Goal: Information Seeking & Learning: Find specific page/section

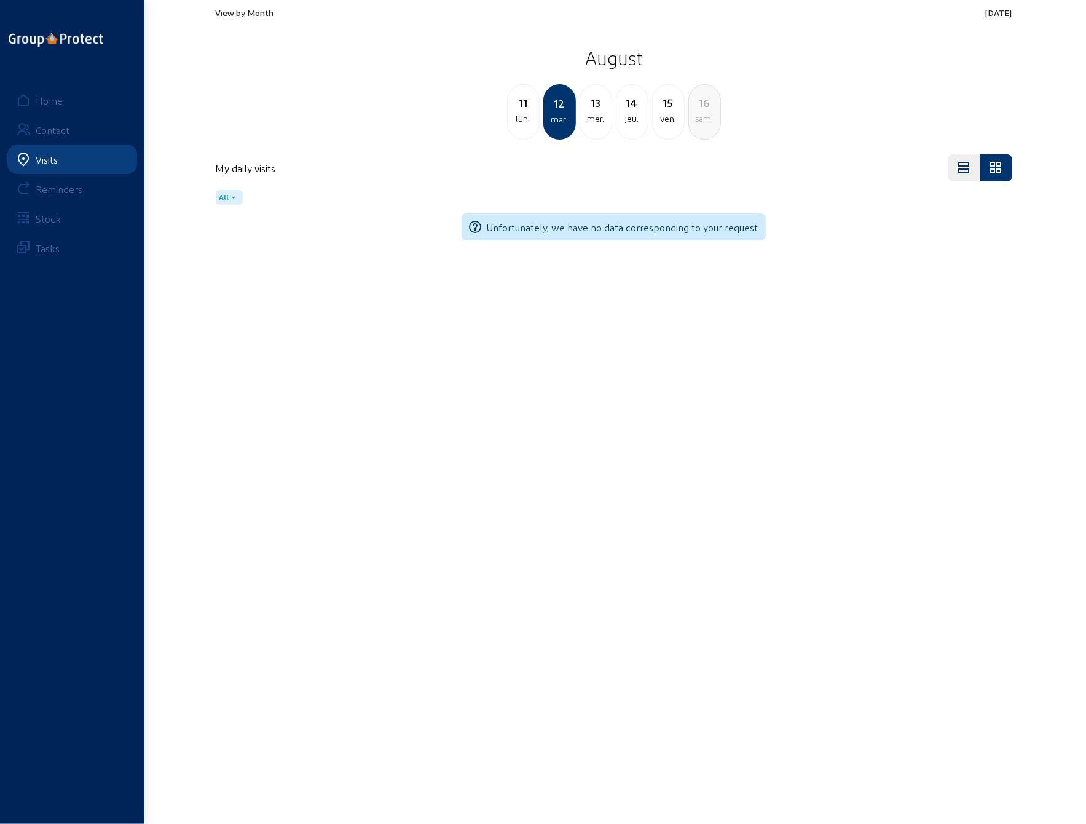
drag, startPoint x: 709, startPoint y: 2, endPoint x: 610, endPoint y: 7, distance: 98.5
click at [611, 7] on div "View by Month [DATE] [DATE] lun. [DATE] mer. 14 jeu. 15 ven. 16 [PERSON_NAME]." at bounding box center [613, 73] width 811 height 147
click at [520, 108] on div "11" at bounding box center [523, 102] width 31 height 17
click at [50, 98] on div "Home" at bounding box center [49, 101] width 27 height 12
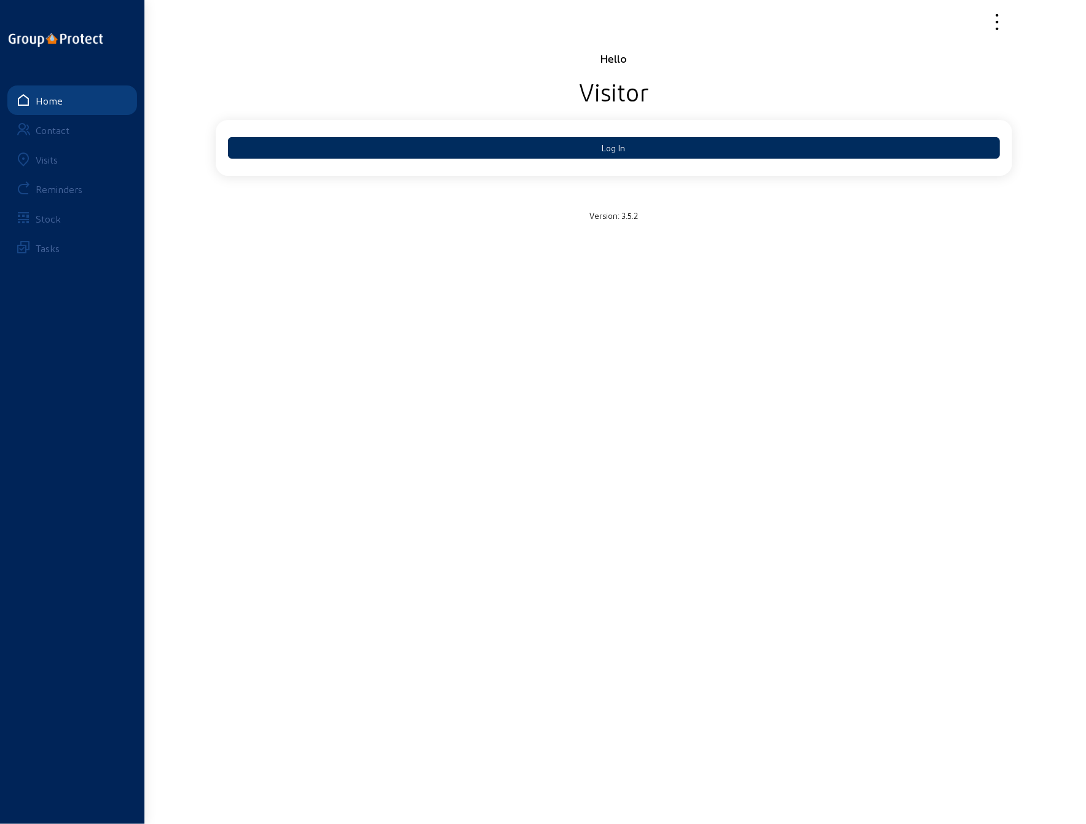
click at [579, 143] on button "Log In" at bounding box center [614, 148] width 772 height 22
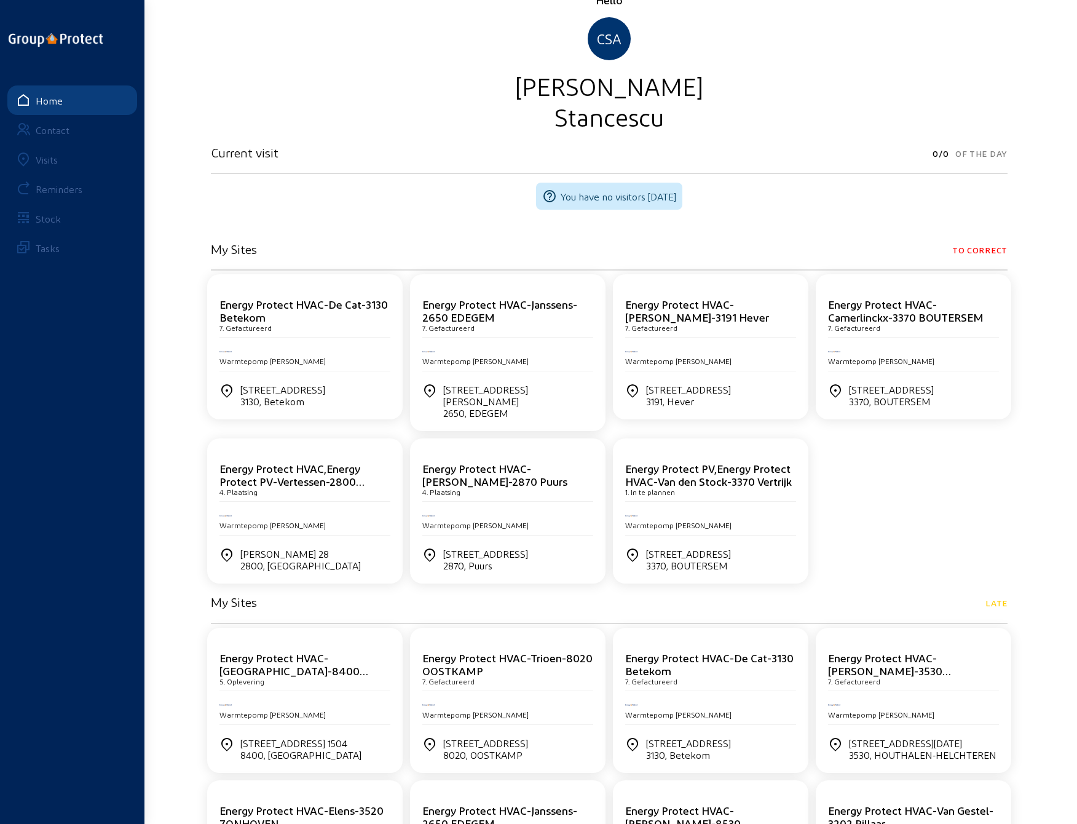
scroll to position [57, 0]
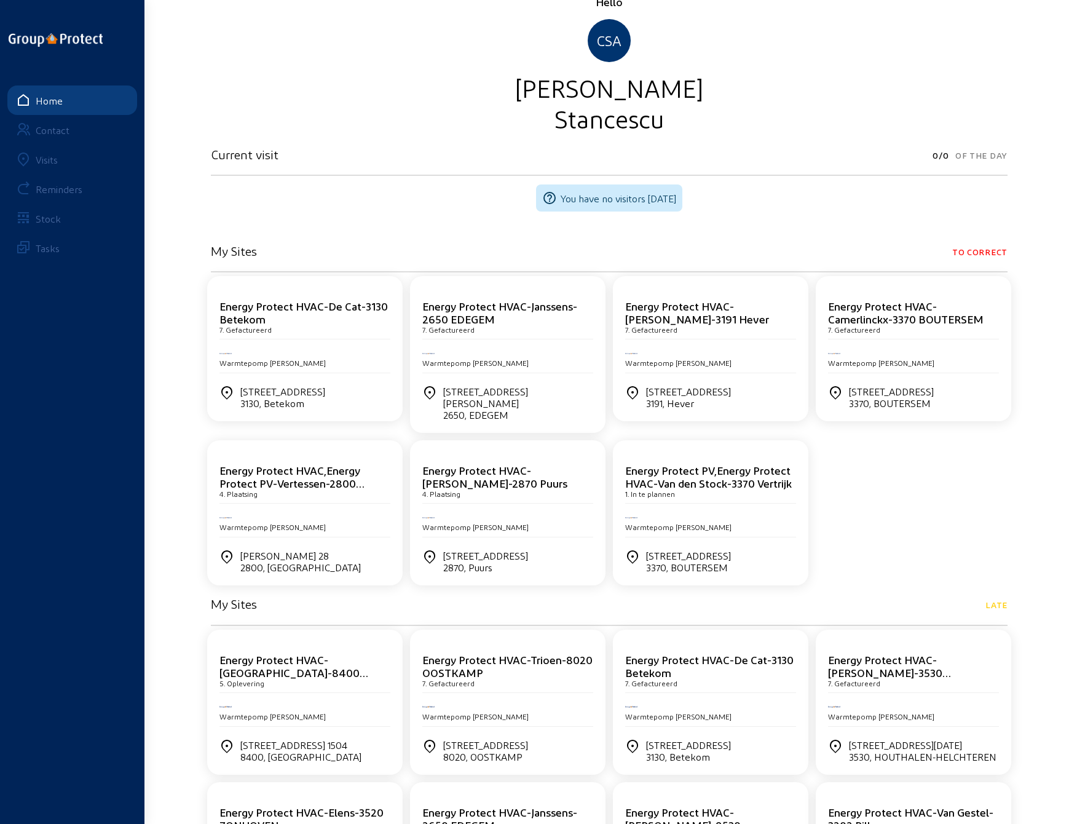
click at [290, 321] on div "Energy Protect HVAC-De Cat-3130 Betekom" at bounding box center [304, 312] width 171 height 26
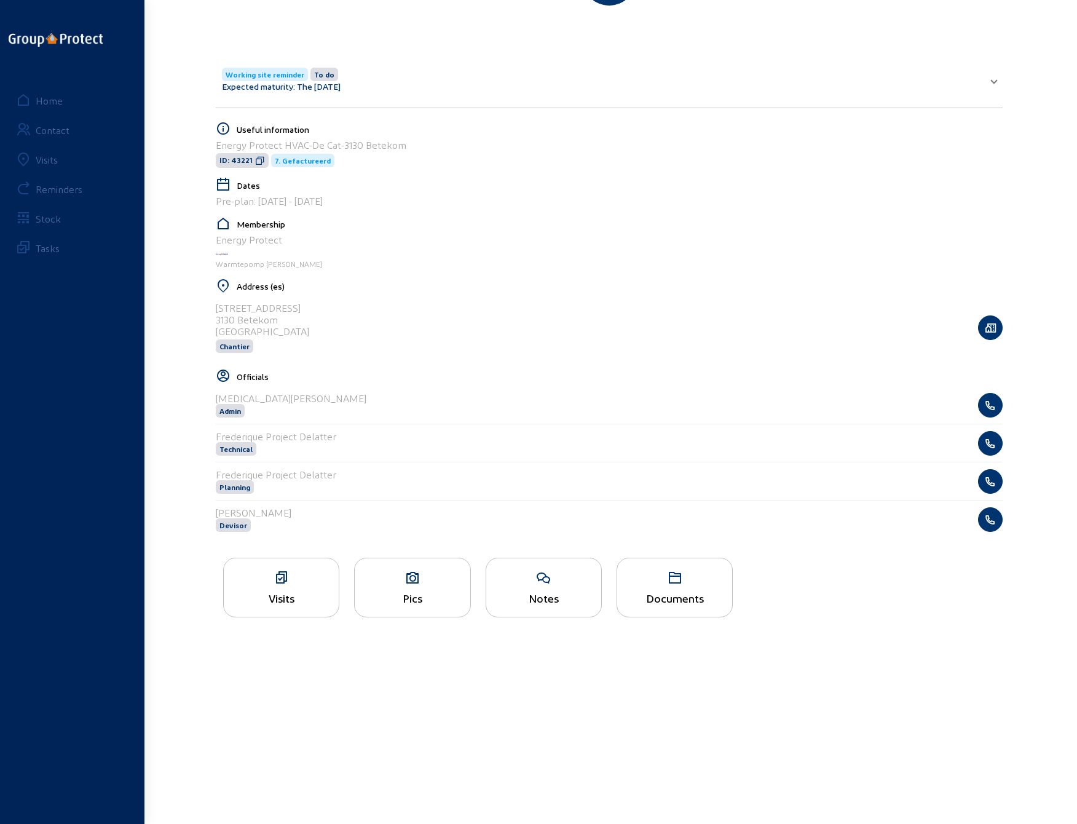
scroll to position [200, 0]
click at [554, 590] on div "Notes" at bounding box center [543, 596] width 115 height 13
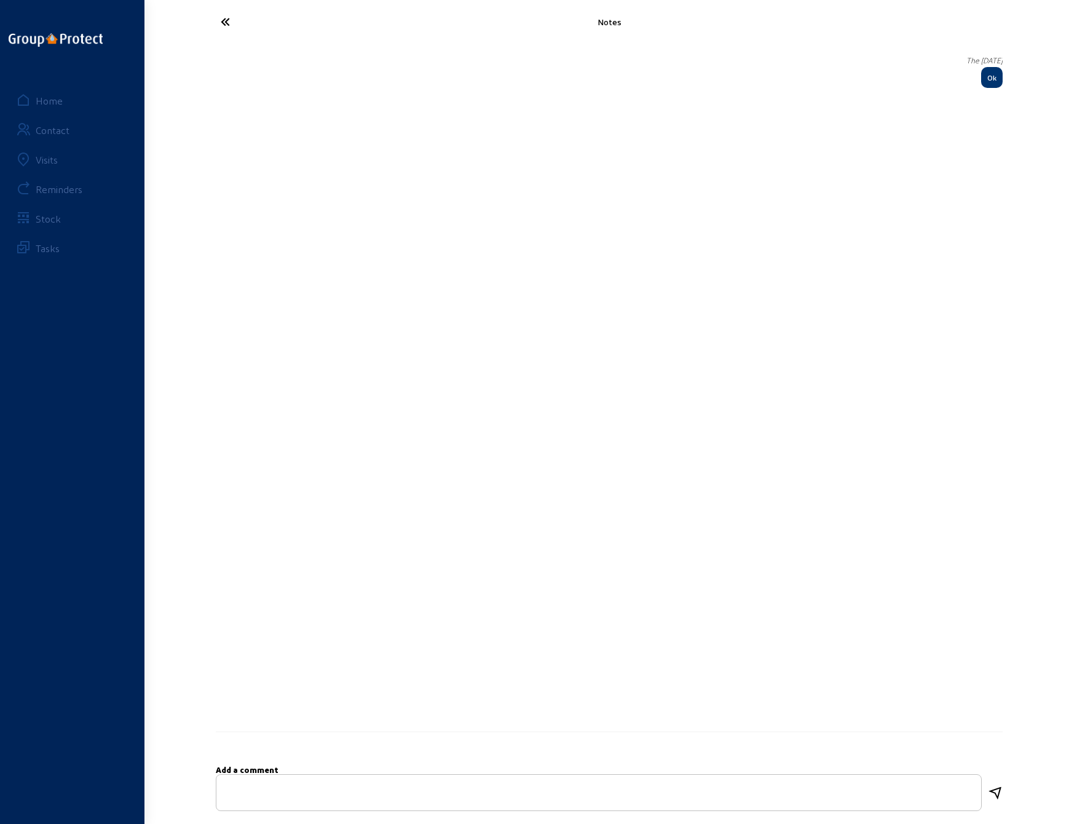
click at [230, 23] on icon at bounding box center [271, 22] width 113 height 22
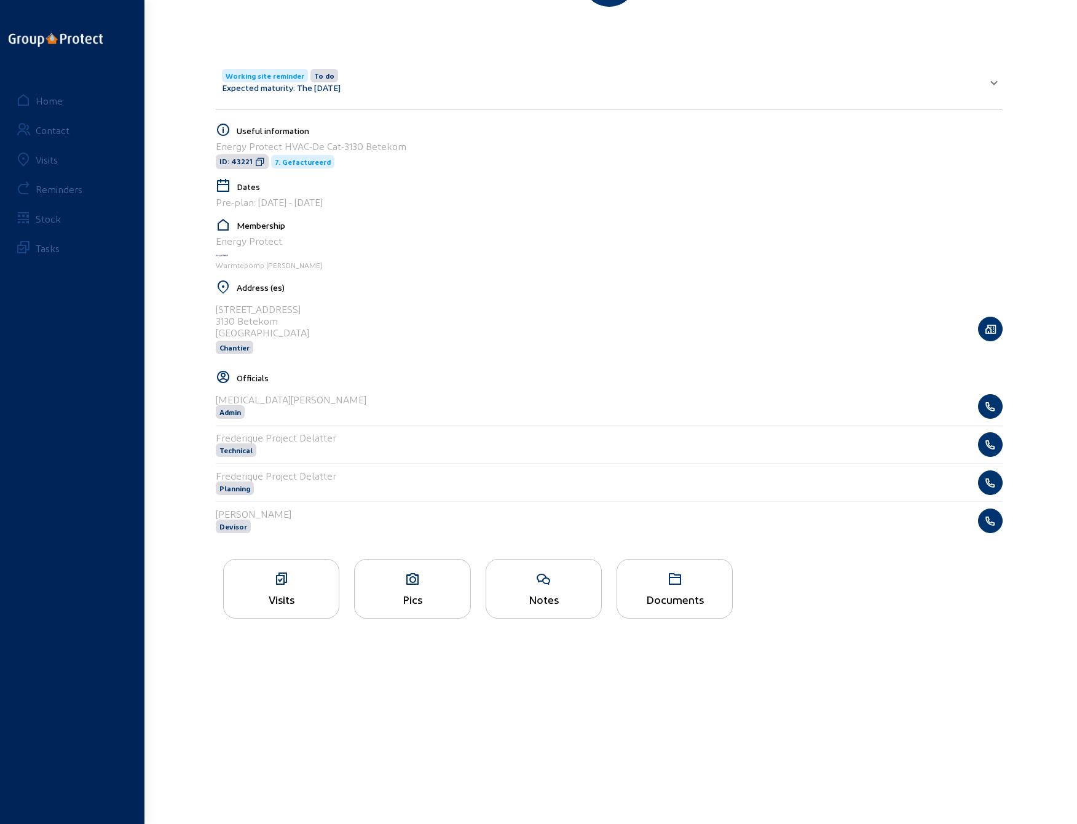
scroll to position [200, 0]
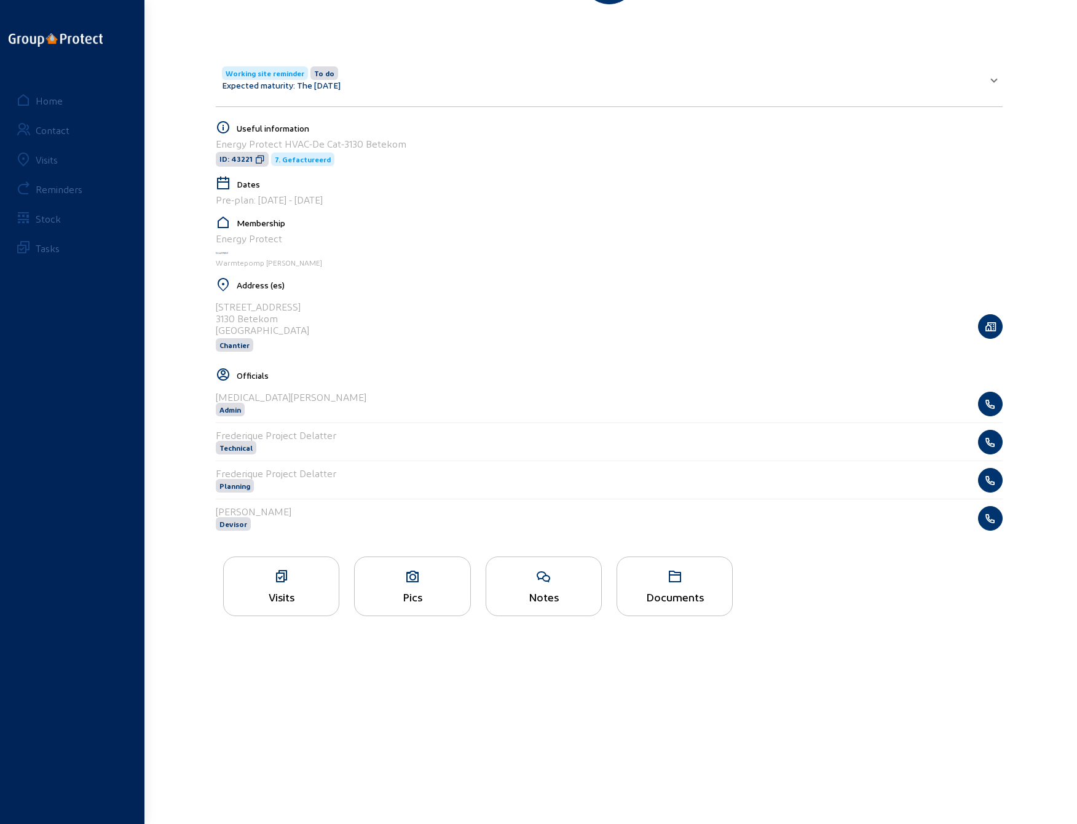
click at [416, 590] on div "Pics" at bounding box center [412, 596] width 115 height 13
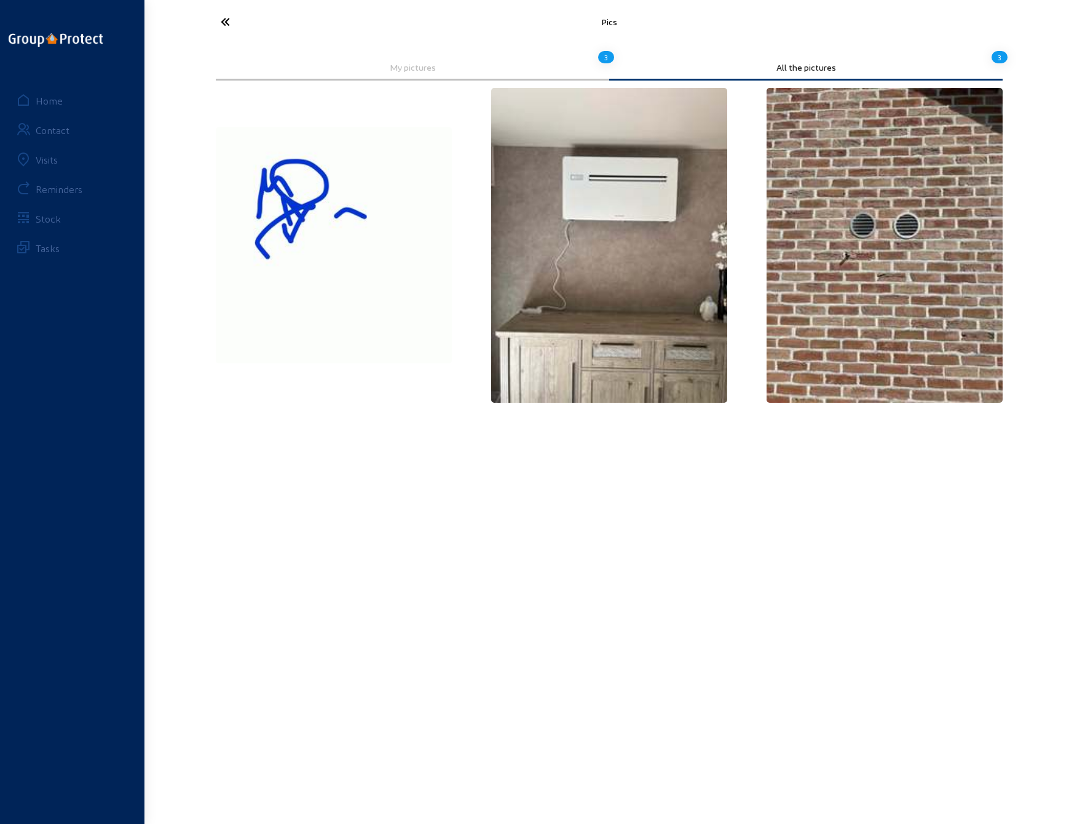
click at [225, 23] on icon at bounding box center [271, 22] width 113 height 22
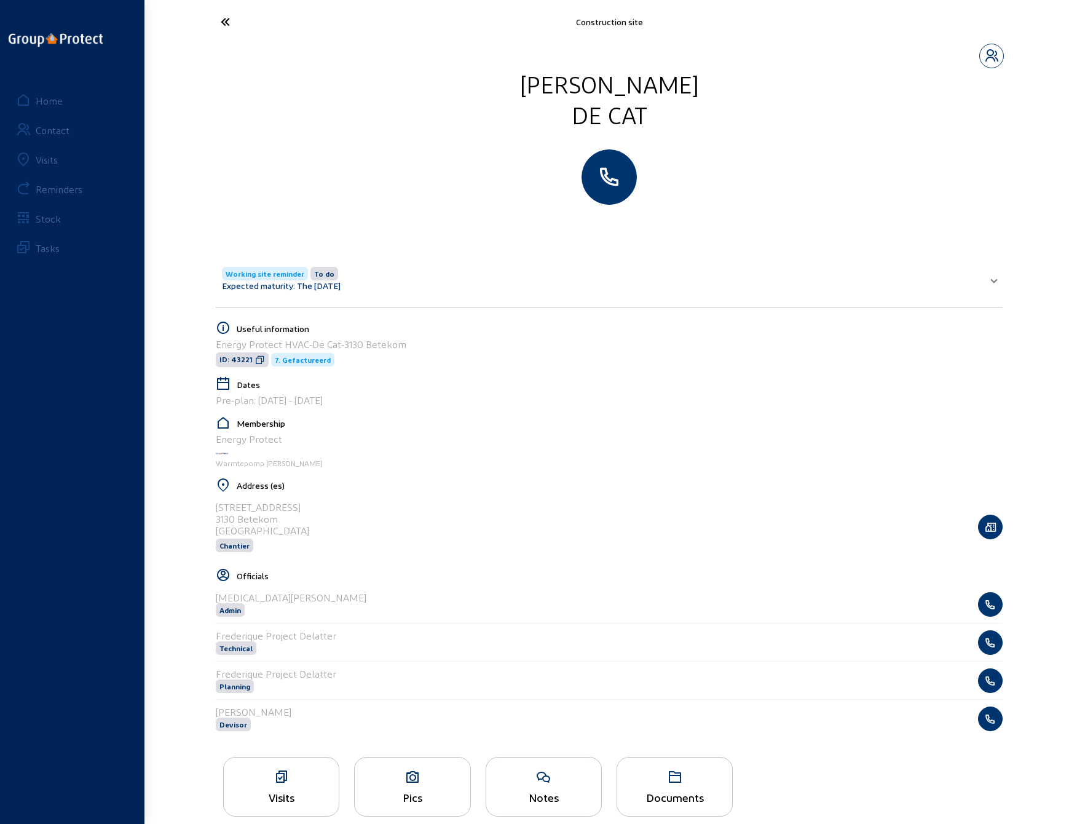
click at [993, 281] on span at bounding box center [994, 279] width 5 height 10
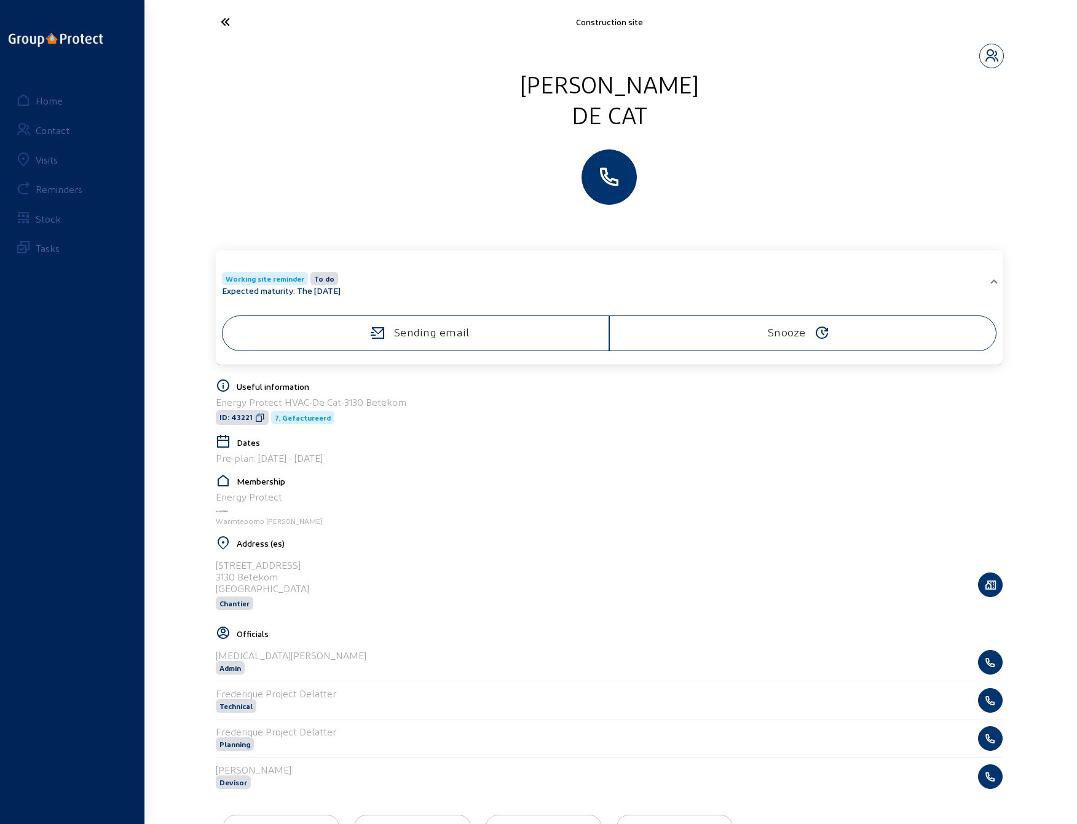
click at [229, 20] on icon at bounding box center [271, 22] width 113 height 22
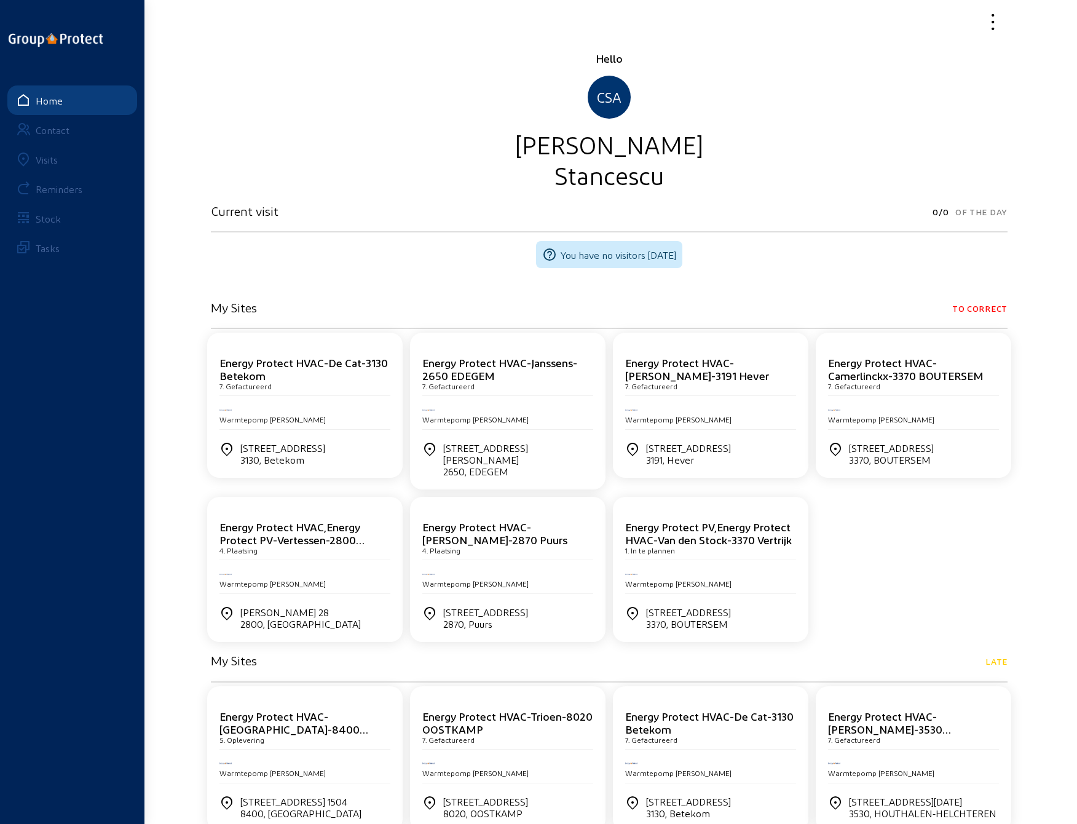
click at [487, 378] on cam-card-title "Energy Protect HVAC-Janssens-2650 EDEGEM" at bounding box center [499, 369] width 155 height 26
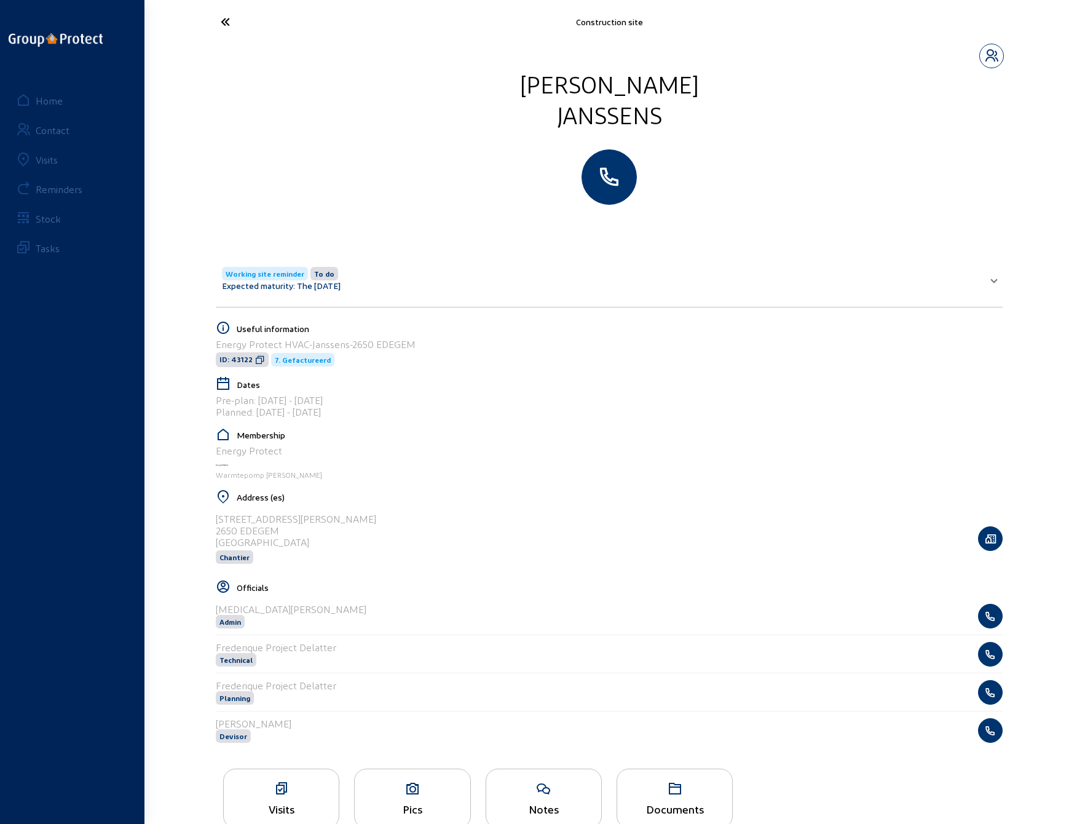
click at [322, 128] on div "Janssens" at bounding box center [608, 114] width 811 height 31
click at [227, 20] on icon at bounding box center [271, 22] width 113 height 22
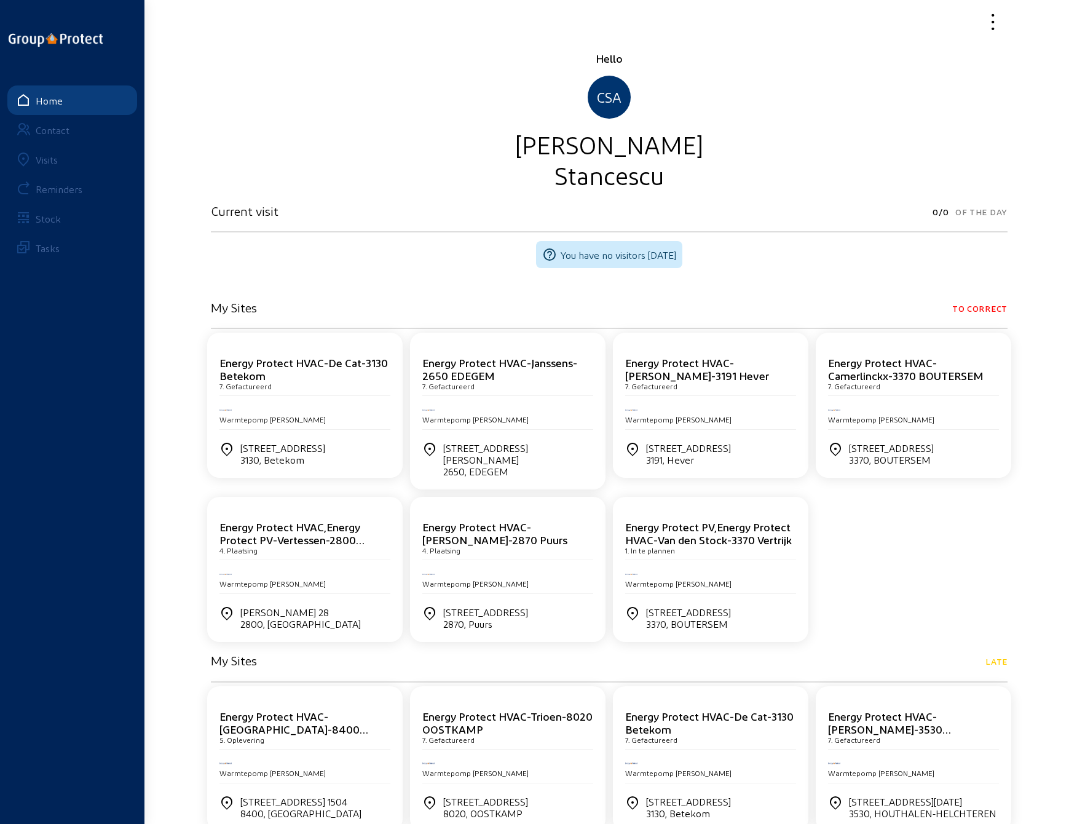
click at [475, 383] on div "7. Gefactureerd" at bounding box center [507, 386] width 171 height 9
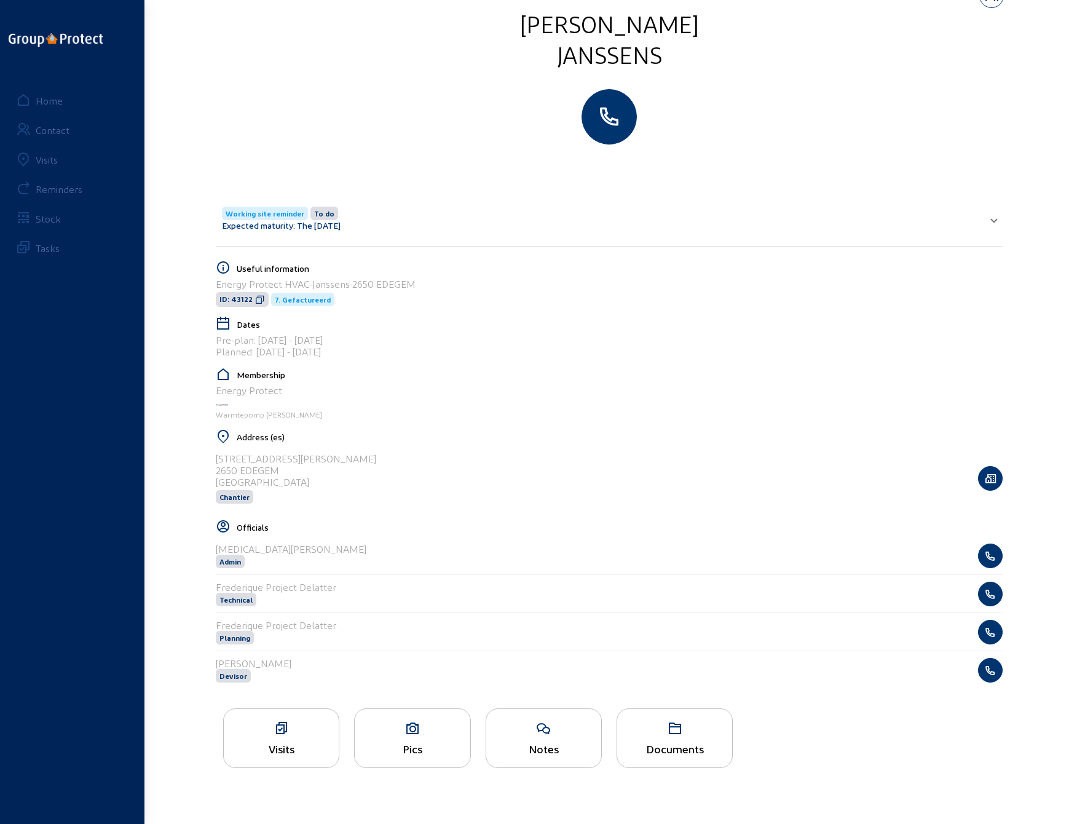
scroll to position [61, 0]
click at [409, 731] on div "Pics" at bounding box center [412, 737] width 116 height 60
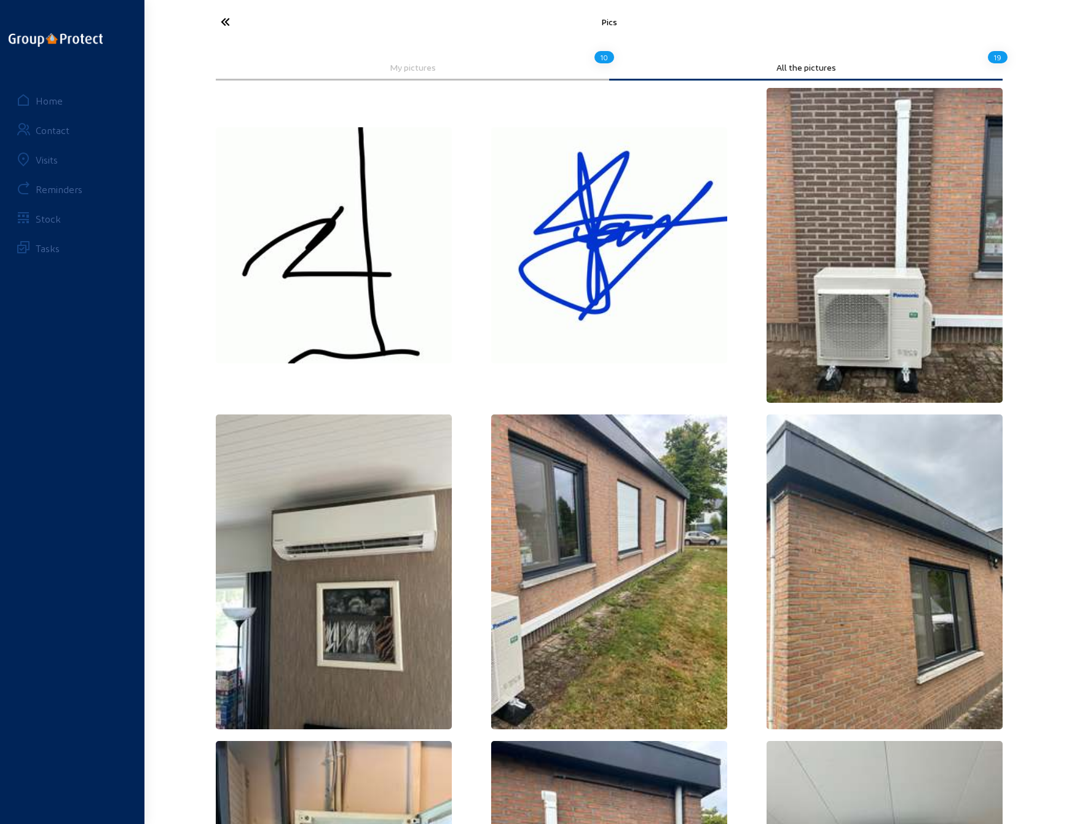
click at [230, 22] on icon at bounding box center [271, 22] width 113 height 22
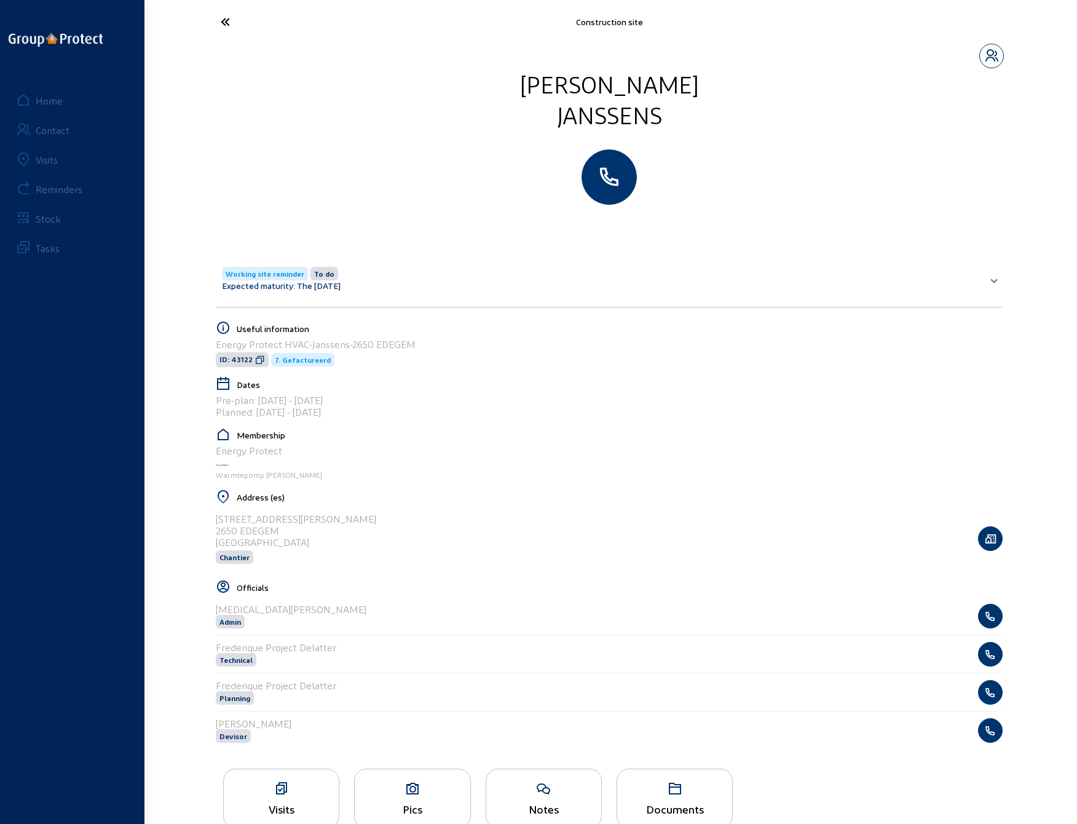
click at [225, 21] on icon at bounding box center [271, 22] width 113 height 22
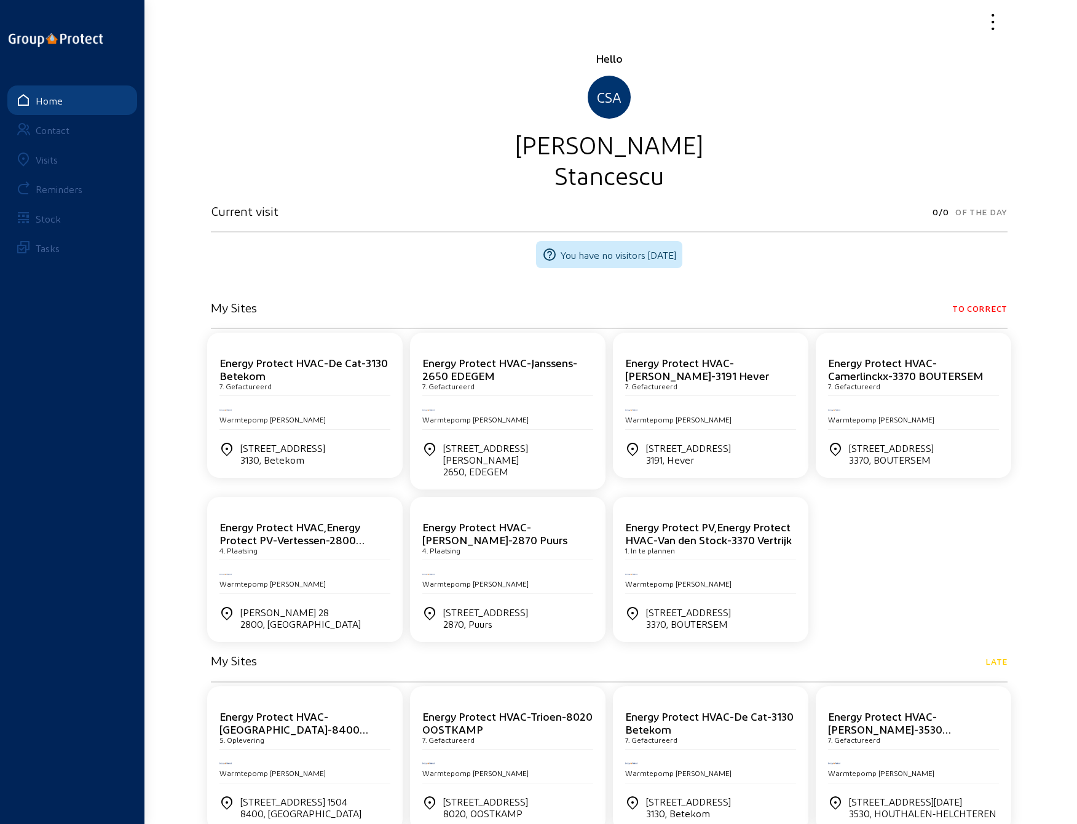
click at [47, 156] on div "Visits" at bounding box center [47, 160] width 22 height 12
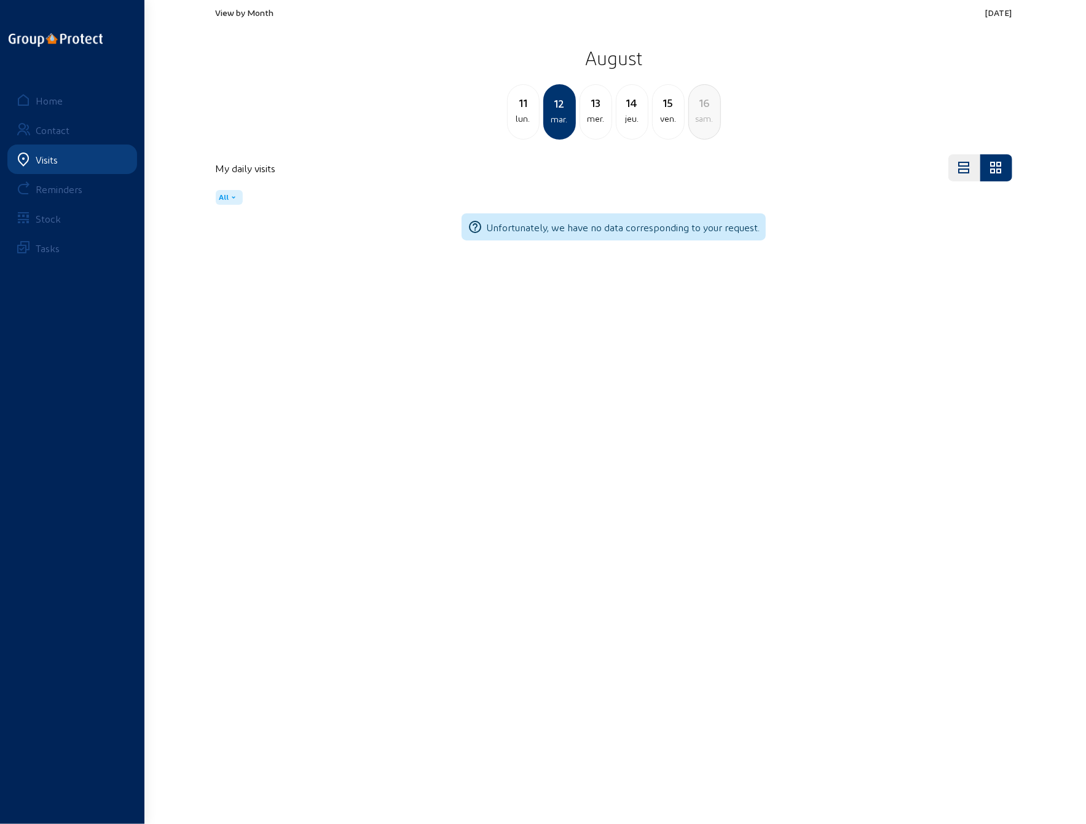
click at [518, 113] on div "lun." at bounding box center [523, 118] width 31 height 15
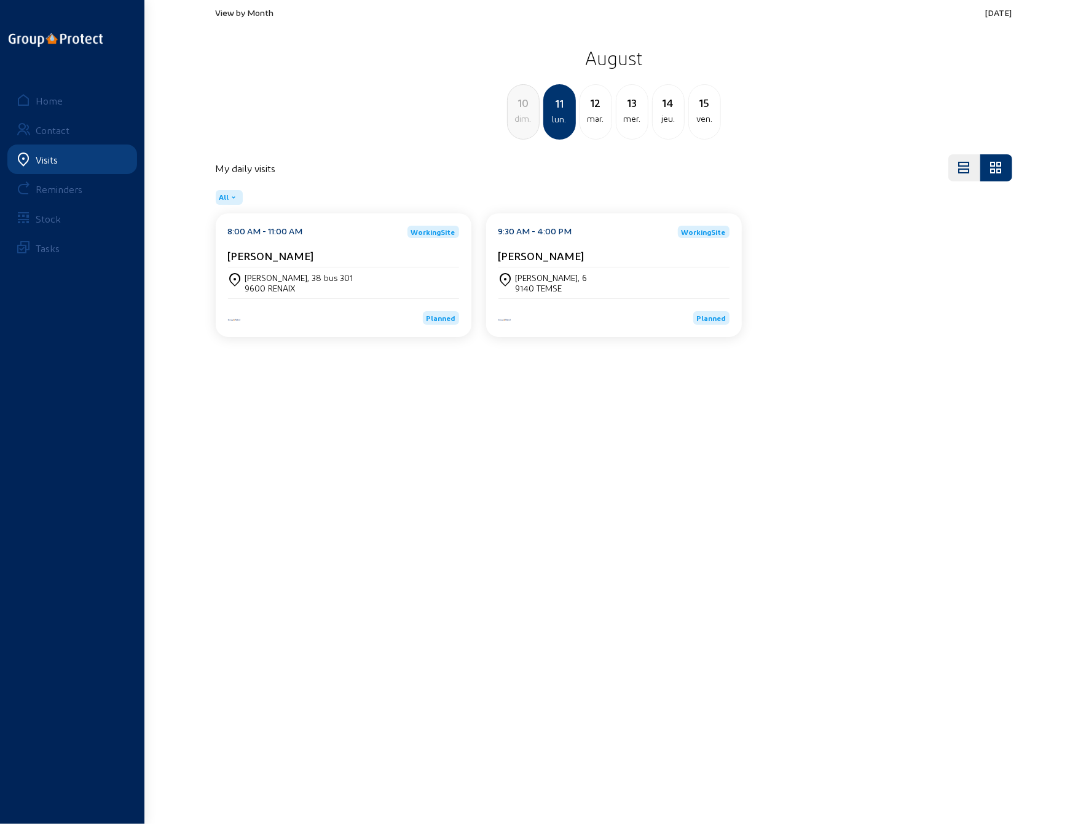
click at [299, 280] on div "Frédéric Bruneellaan, 38 bus 301" at bounding box center [299, 277] width 108 height 10
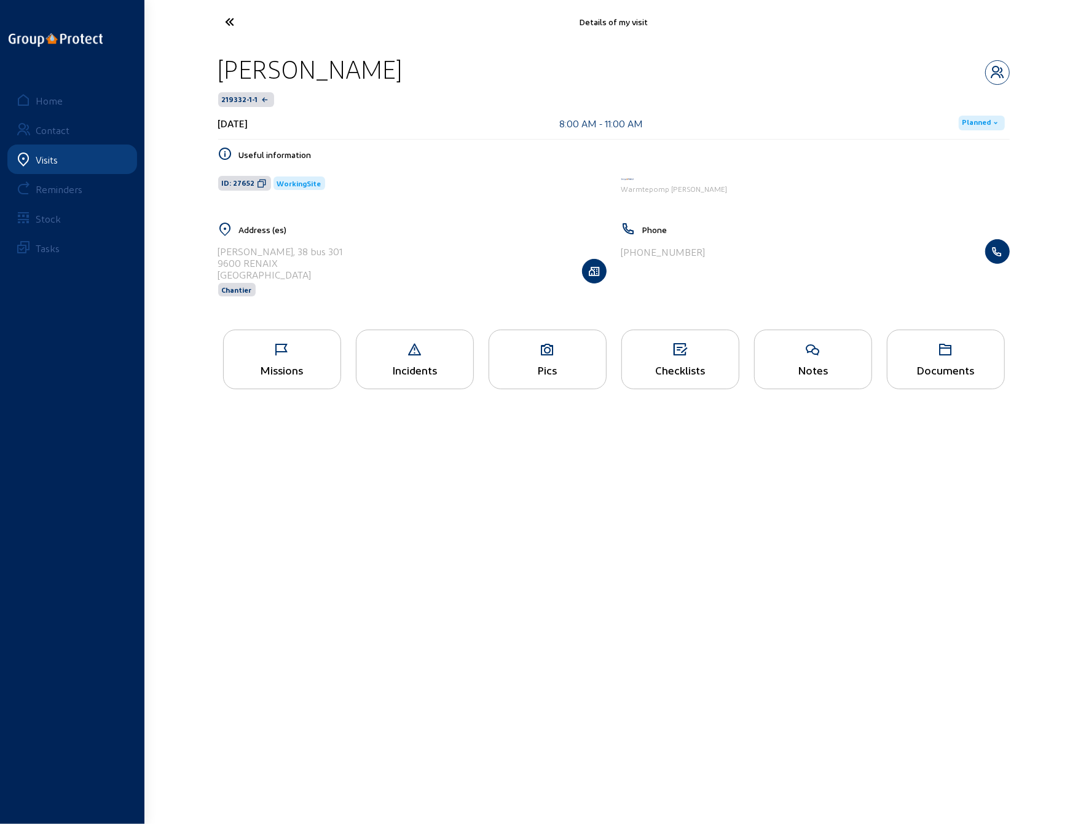
drag, startPoint x: 219, startPoint y: 68, endPoint x: 429, endPoint y: 72, distance: 209.7
click at [403, 72] on div "PHILIPPE DE MEUE" at bounding box center [310, 68] width 184 height 31
copy div "PHILIPPE DE MEUE"
drag, startPoint x: 216, startPoint y: 251, endPoint x: 317, endPoint y: 252, distance: 100.8
click at [323, 252] on div "Address (es) Frédéric Bruneellaan, 38 bus 301 9600 RENAIX Belgique Chantier" at bounding box center [412, 267] width 403 height 90
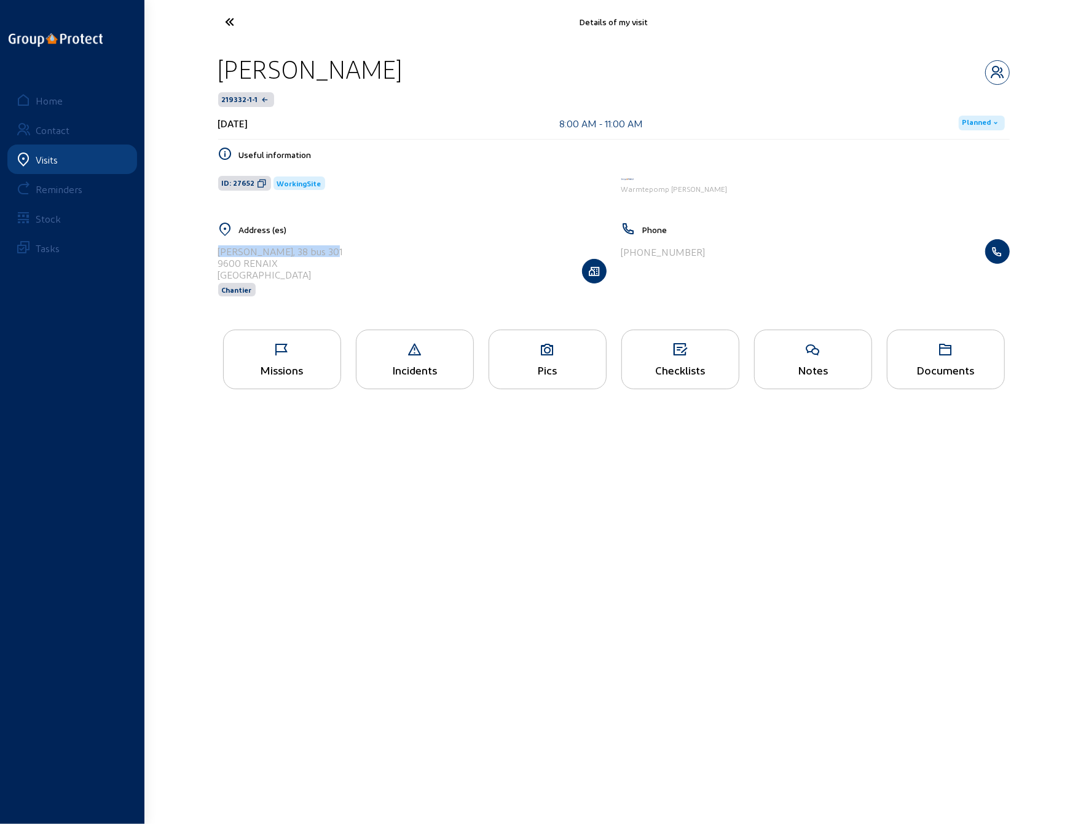
copy div "Frédéric Bruneellaan, 38"
click at [282, 260] on div "9600 RENAIX" at bounding box center [280, 263] width 125 height 12
drag, startPoint x: 279, startPoint y: 261, endPoint x: 219, endPoint y: 261, distance: 60.2
click at [219, 261] on div "9600 RENAIX" at bounding box center [280, 263] width 125 height 12
copy div "9600 RENAIX"
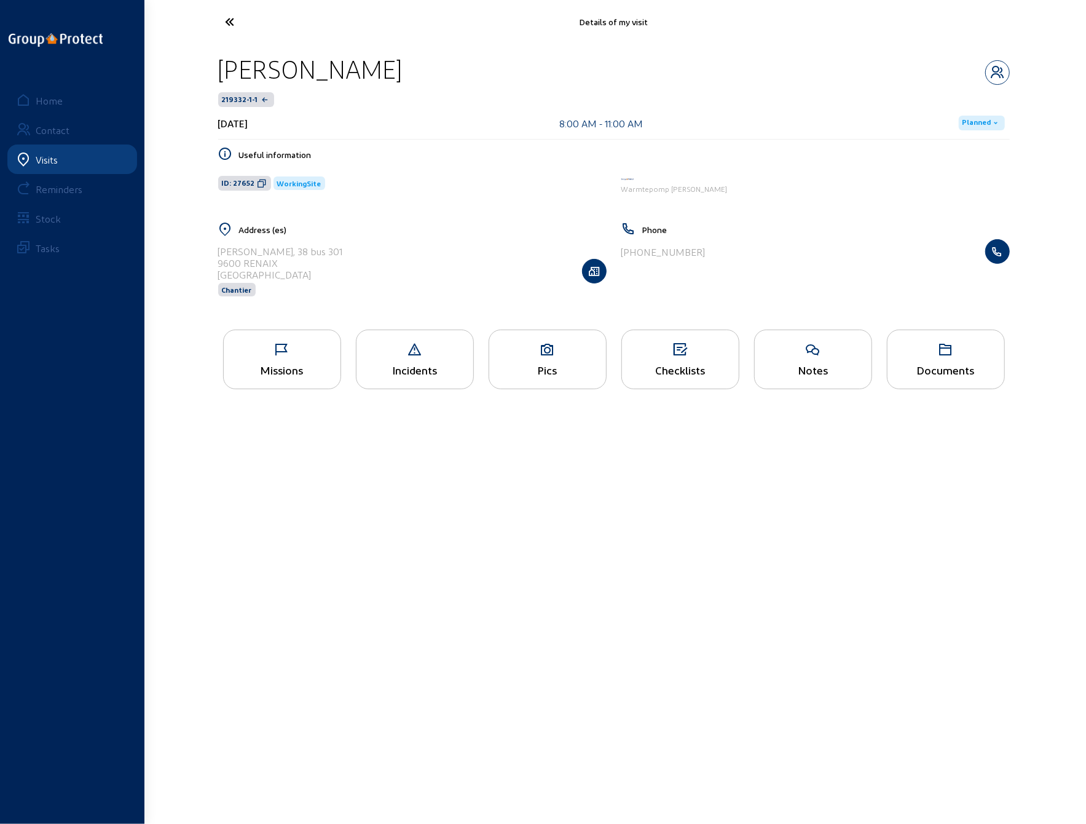
click at [286, 349] on icon at bounding box center [282, 349] width 117 height 15
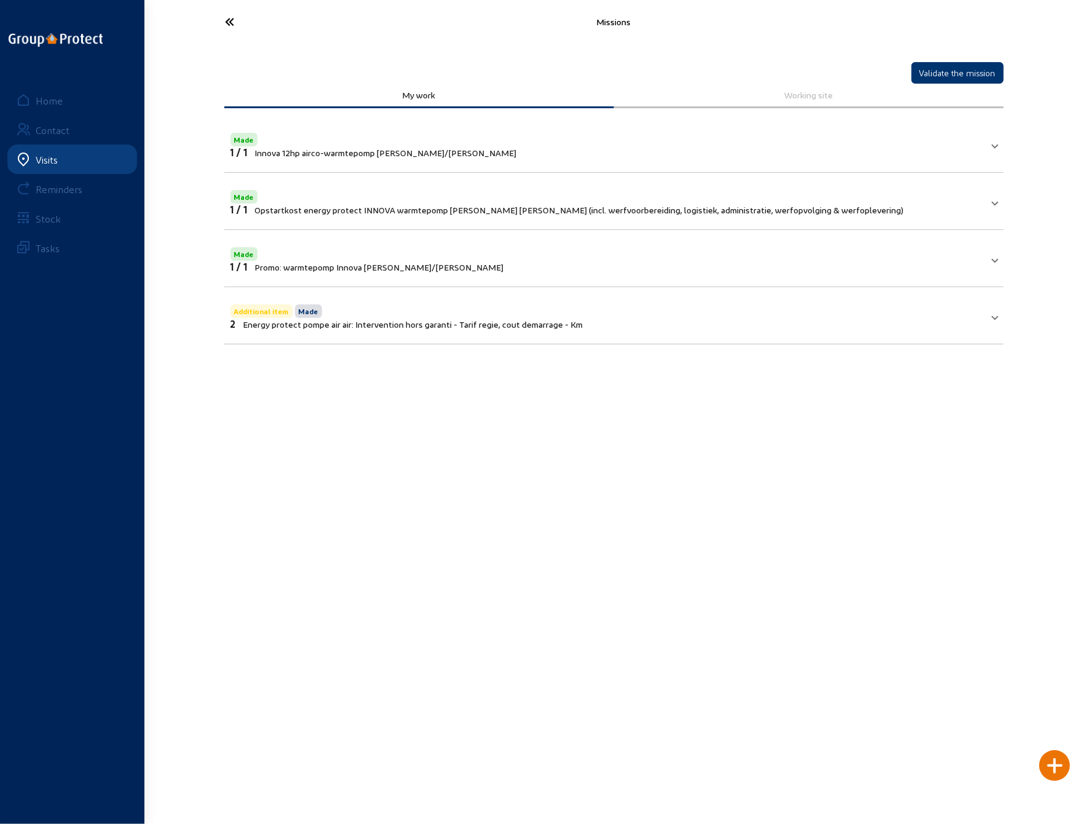
click at [229, 22] on icon at bounding box center [275, 22] width 113 height 22
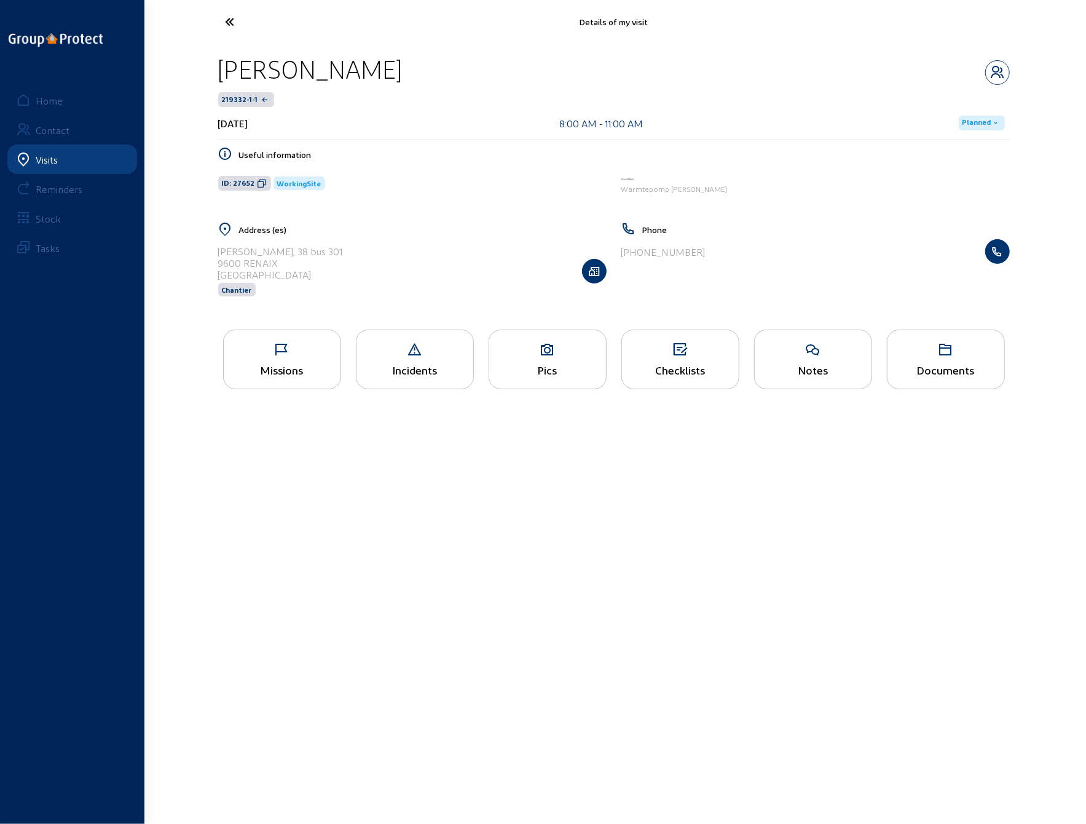
click at [228, 22] on icon at bounding box center [275, 22] width 113 height 22
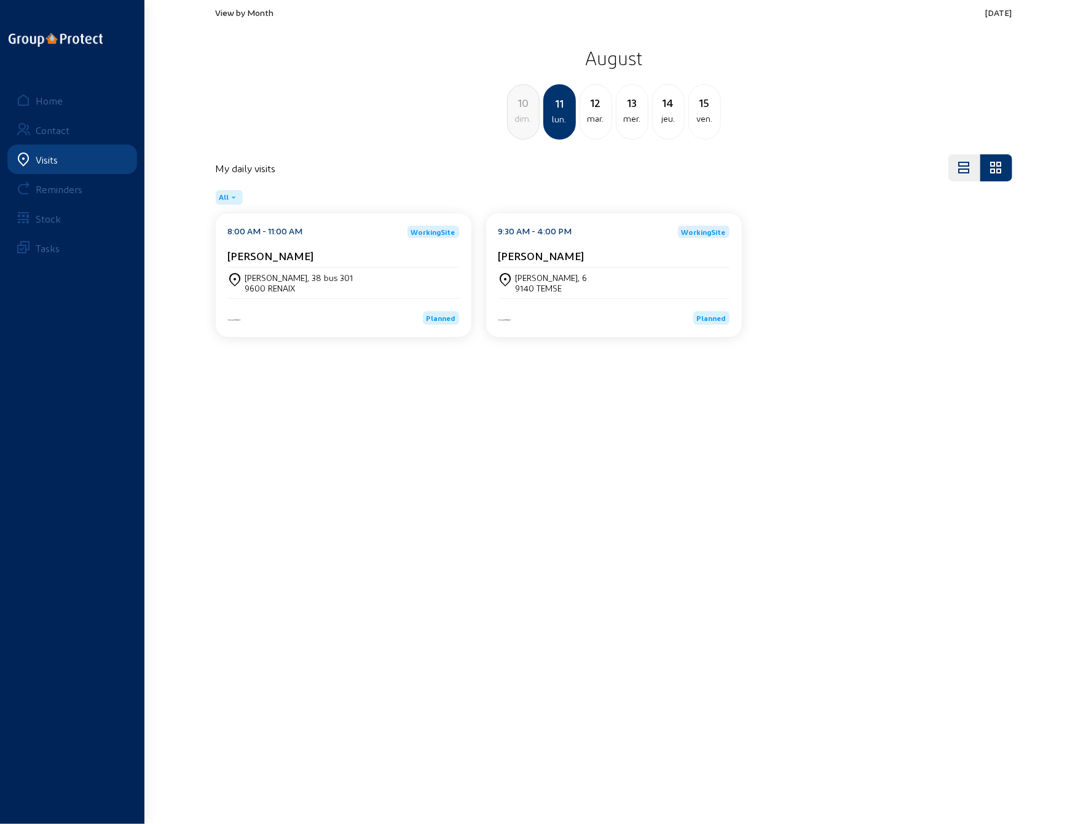
click at [584, 284] on div "9140 TEMSE" at bounding box center [552, 288] width 72 height 10
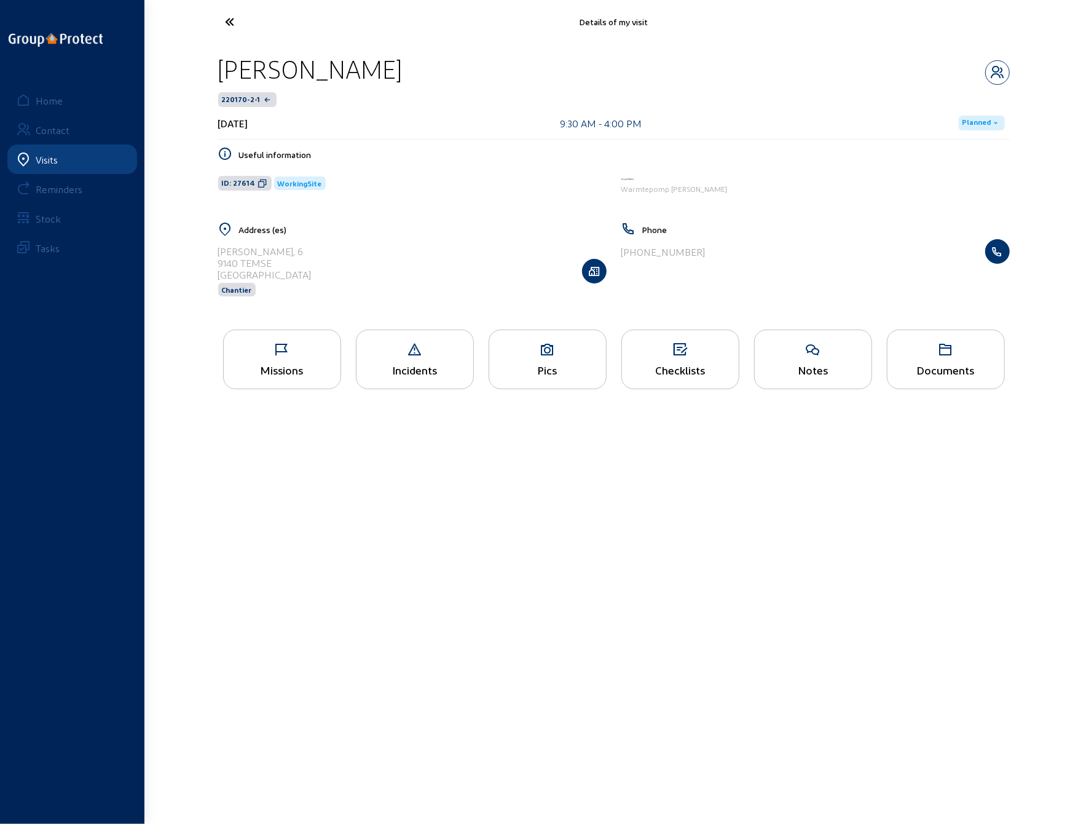
drag, startPoint x: 219, startPoint y: 71, endPoint x: 467, endPoint y: 79, distance: 247.9
click at [467, 79] on div "Jozef Van Breuseghem" at bounding box center [614, 68] width 792 height 31
copy div "Jozef Van Breuseghem"
drag, startPoint x: 218, startPoint y: 250, endPoint x: 326, endPoint y: 251, distance: 108.2
click at [326, 251] on div "Oscar van Durmelaan, 6 9140 TEMSE Belgique Chantier" at bounding box center [412, 270] width 388 height 63
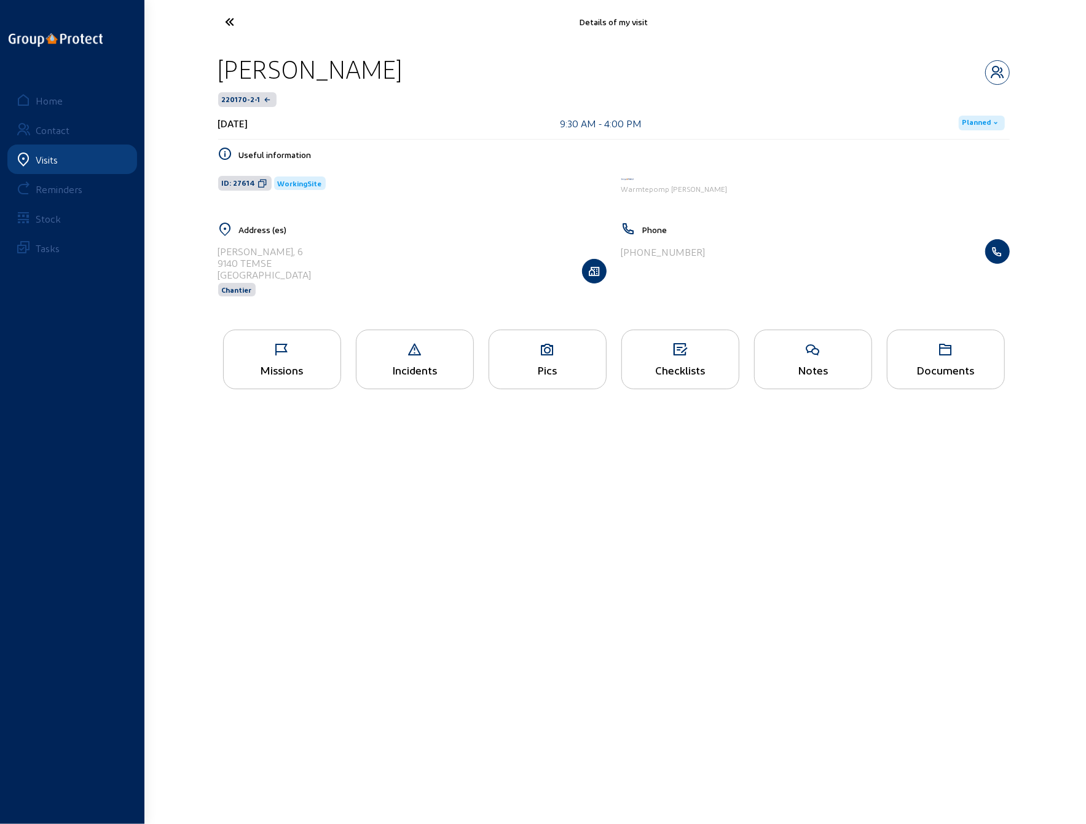
copy div "Oscar van Durmelaan, 6"
click at [272, 262] on div "9140 TEMSE" at bounding box center [264, 263] width 93 height 12
drag, startPoint x: 272, startPoint y: 261, endPoint x: 219, endPoint y: 262, distance: 52.9
click at [219, 262] on div "9140 TEMSE" at bounding box center [264, 263] width 93 height 12
copy div "9140 TEMSE"
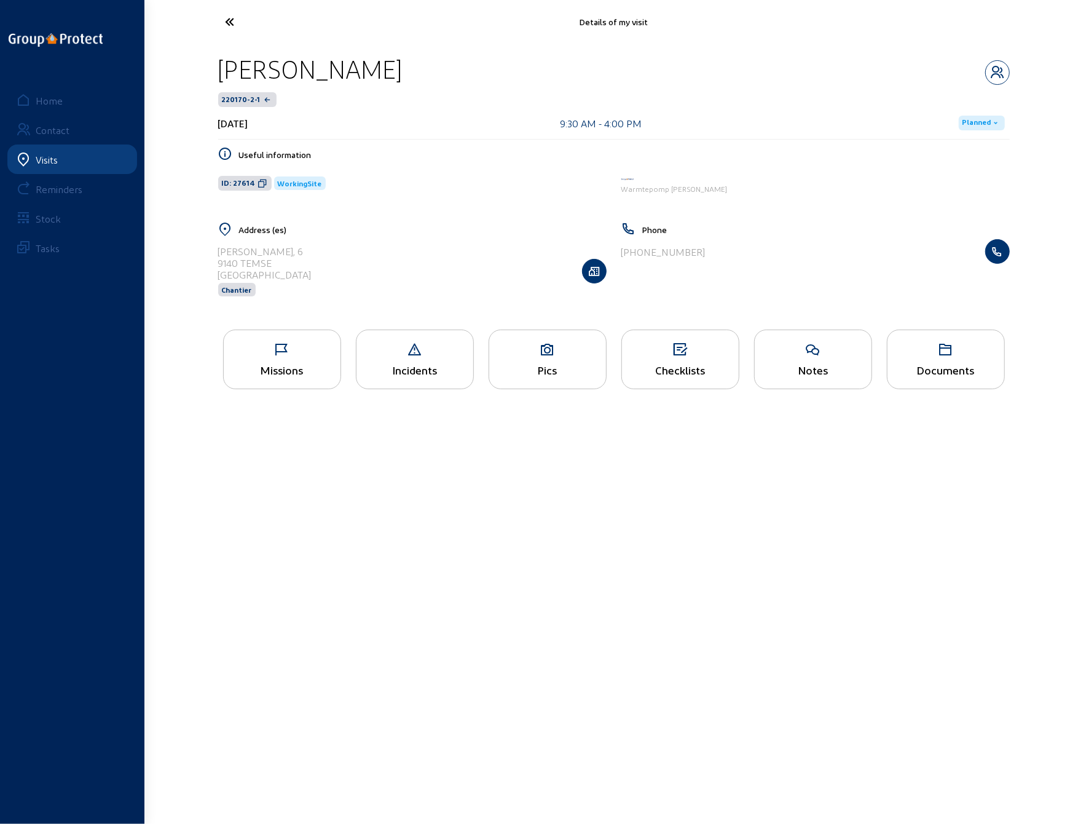
click at [244, 365] on div "Missions" at bounding box center [282, 369] width 117 height 13
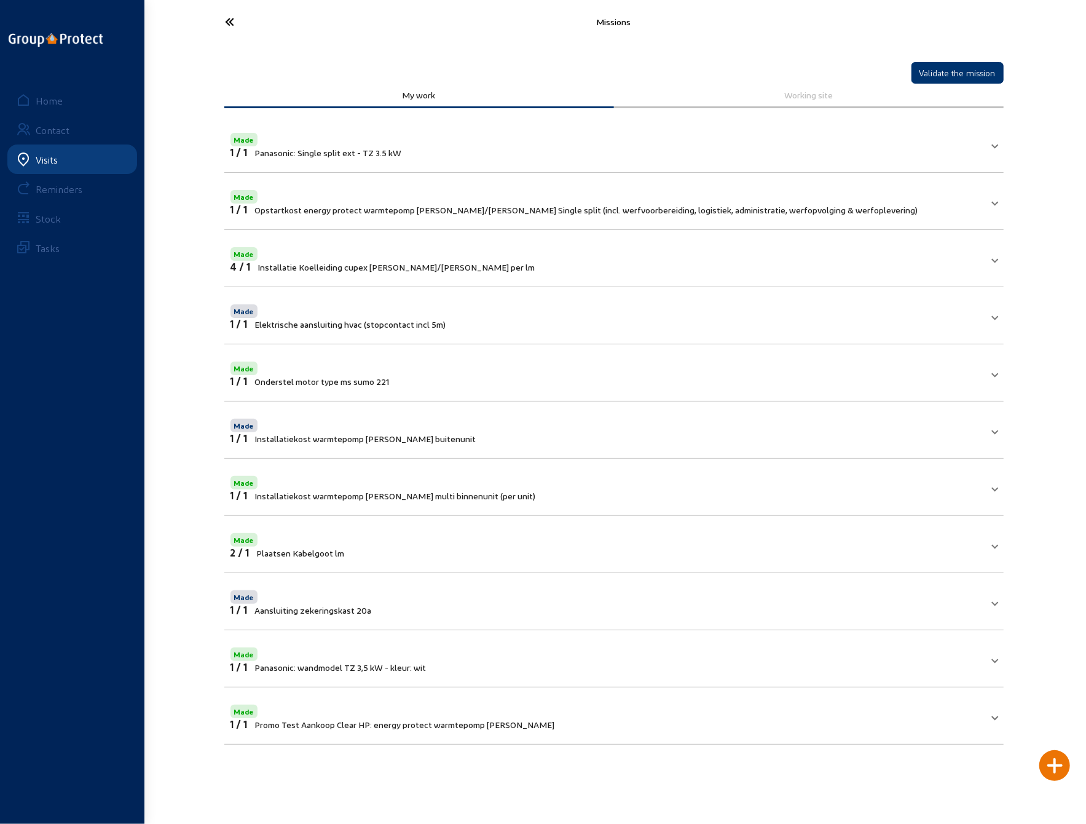
click at [234, 20] on icon at bounding box center [275, 22] width 113 height 22
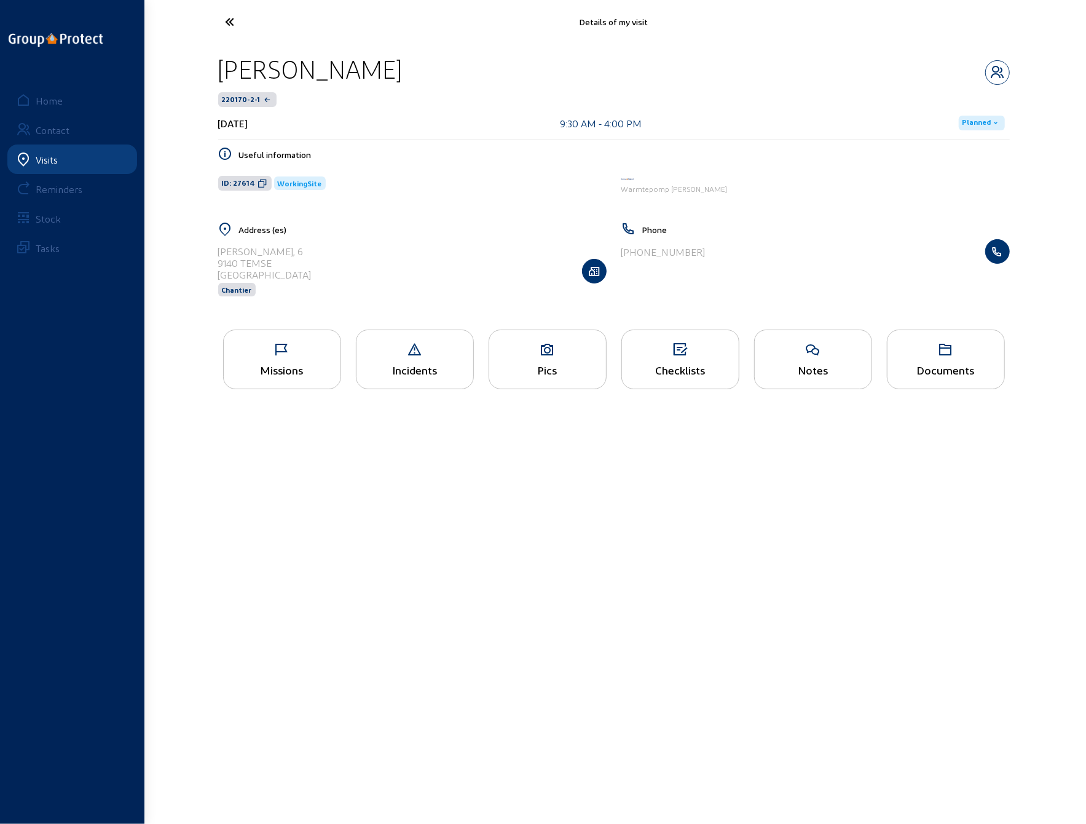
click at [234, 20] on icon at bounding box center [275, 22] width 113 height 22
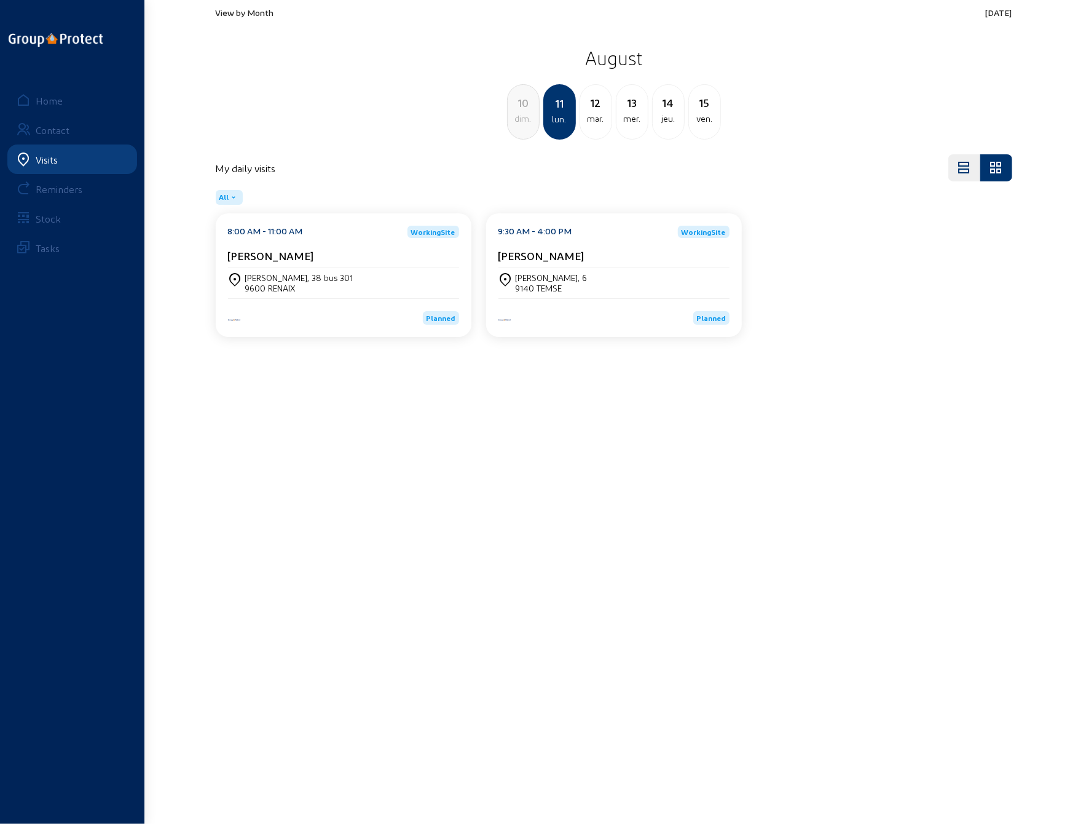
click at [634, 108] on div "13" at bounding box center [632, 102] width 31 height 17
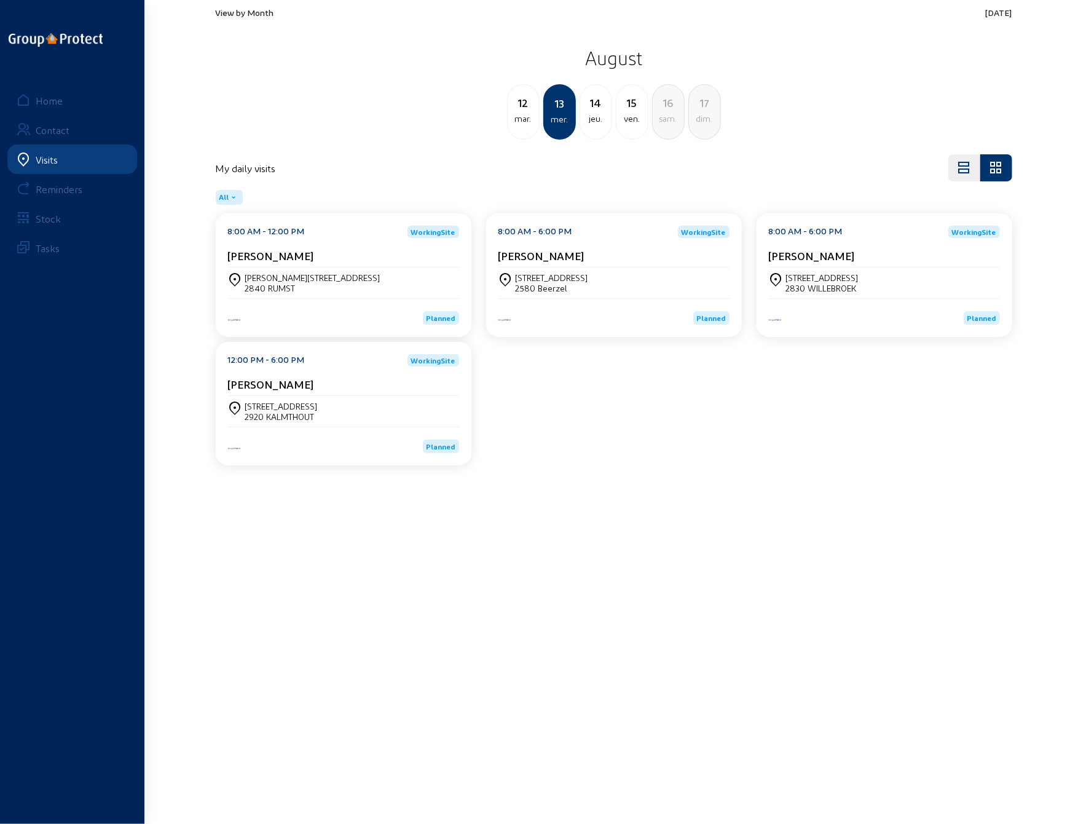
click at [404, 129] on div "12 mar. 13 mer. 14 jeu. 15 ven. 16 sam. 17 dim." at bounding box center [613, 111] width 811 height 55
click at [596, 109] on div "14" at bounding box center [595, 102] width 31 height 17
click at [507, 112] on div "13 mer. 14 jeu. 15 ven. 16 sam. 17 dim. 18 lun." at bounding box center [613, 111] width 811 height 55
click at [595, 114] on div "ven." at bounding box center [595, 118] width 31 height 15
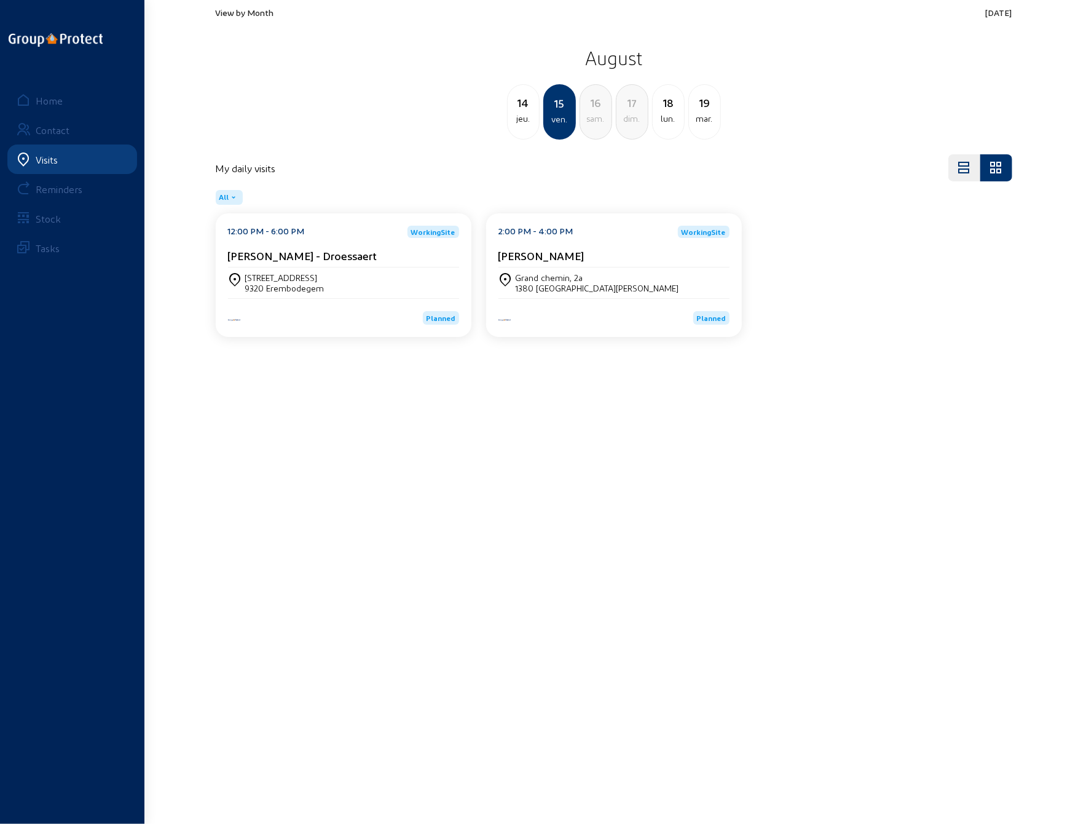
click at [278, 281] on div "Dreefstraat 34" at bounding box center [284, 277] width 79 height 10
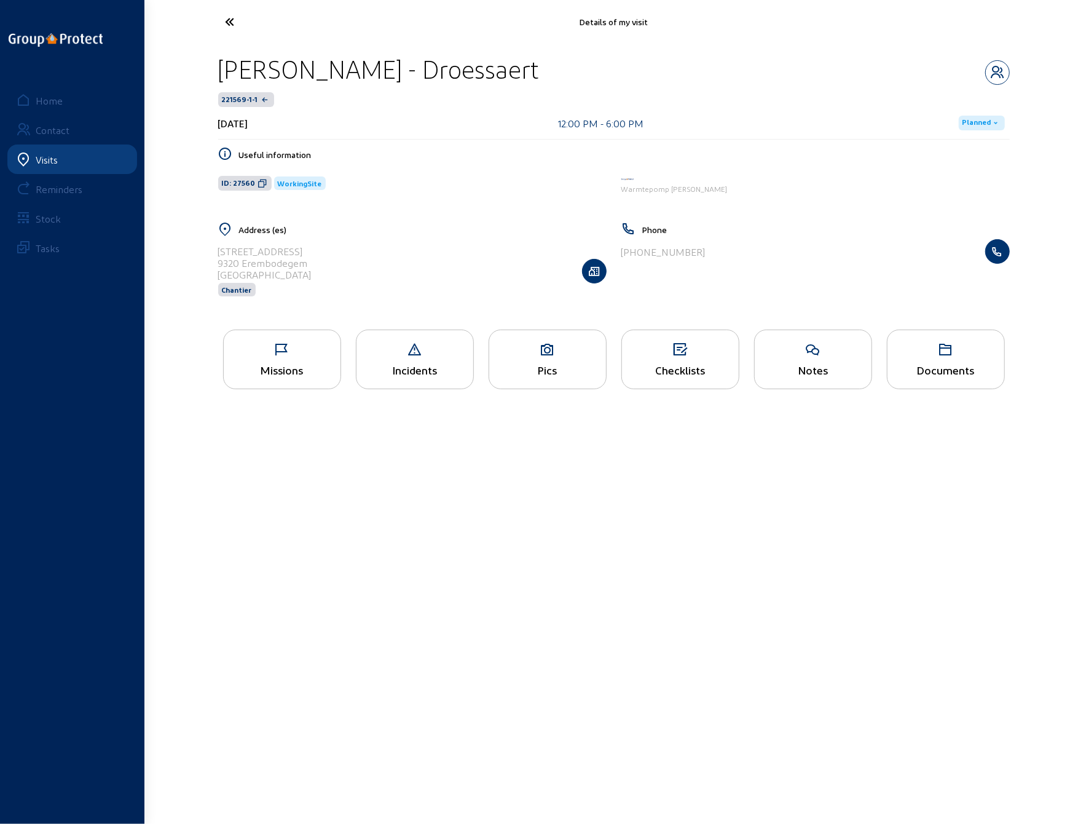
click at [277, 347] on icon at bounding box center [282, 349] width 117 height 15
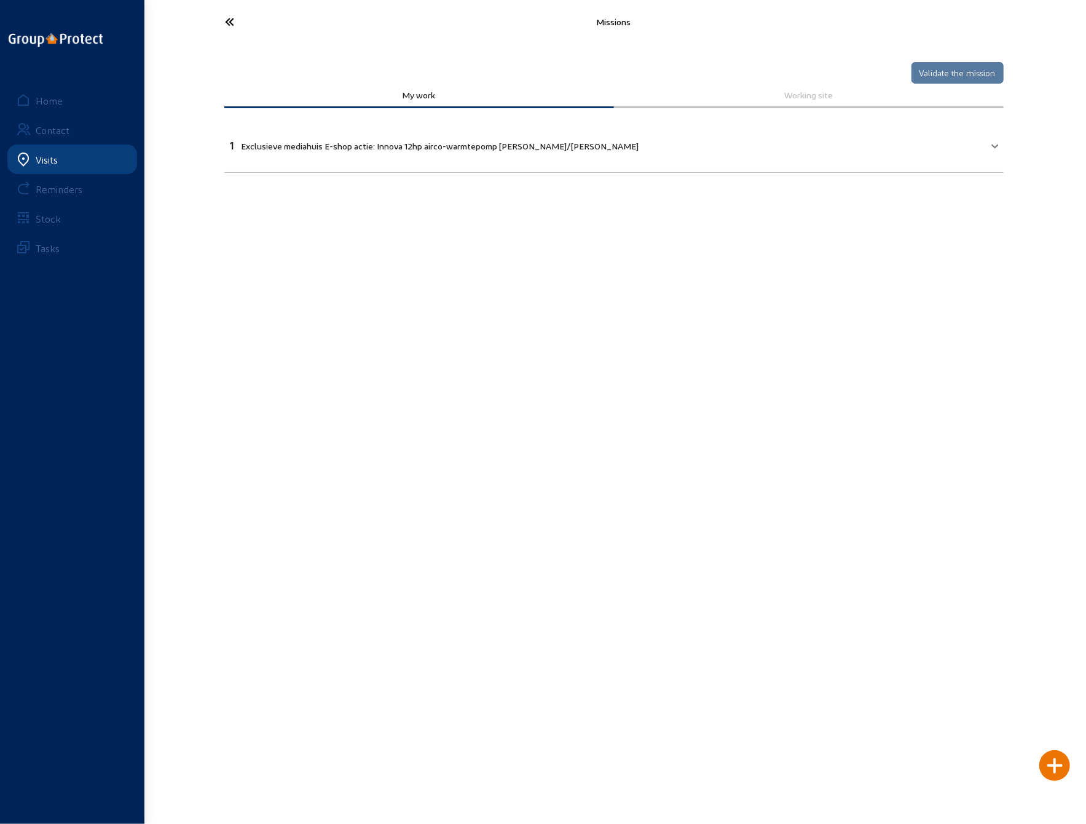
click at [228, 20] on icon at bounding box center [275, 22] width 113 height 22
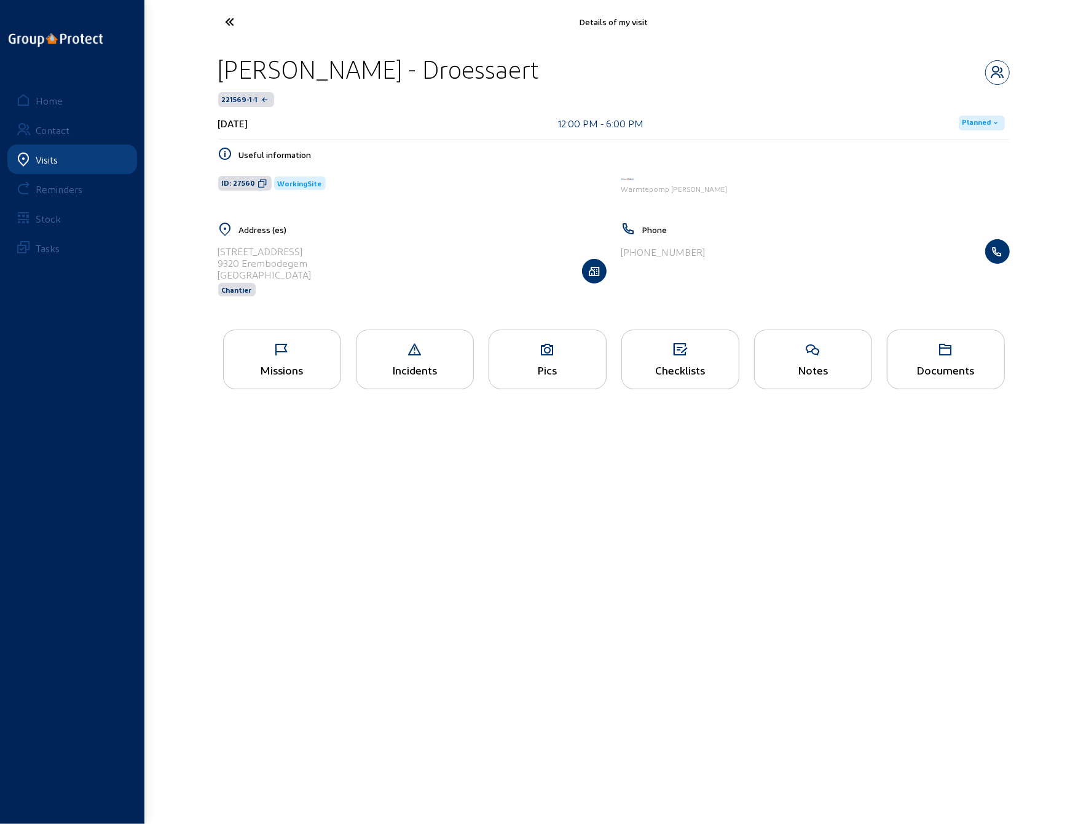
click at [227, 21] on icon at bounding box center [275, 22] width 113 height 22
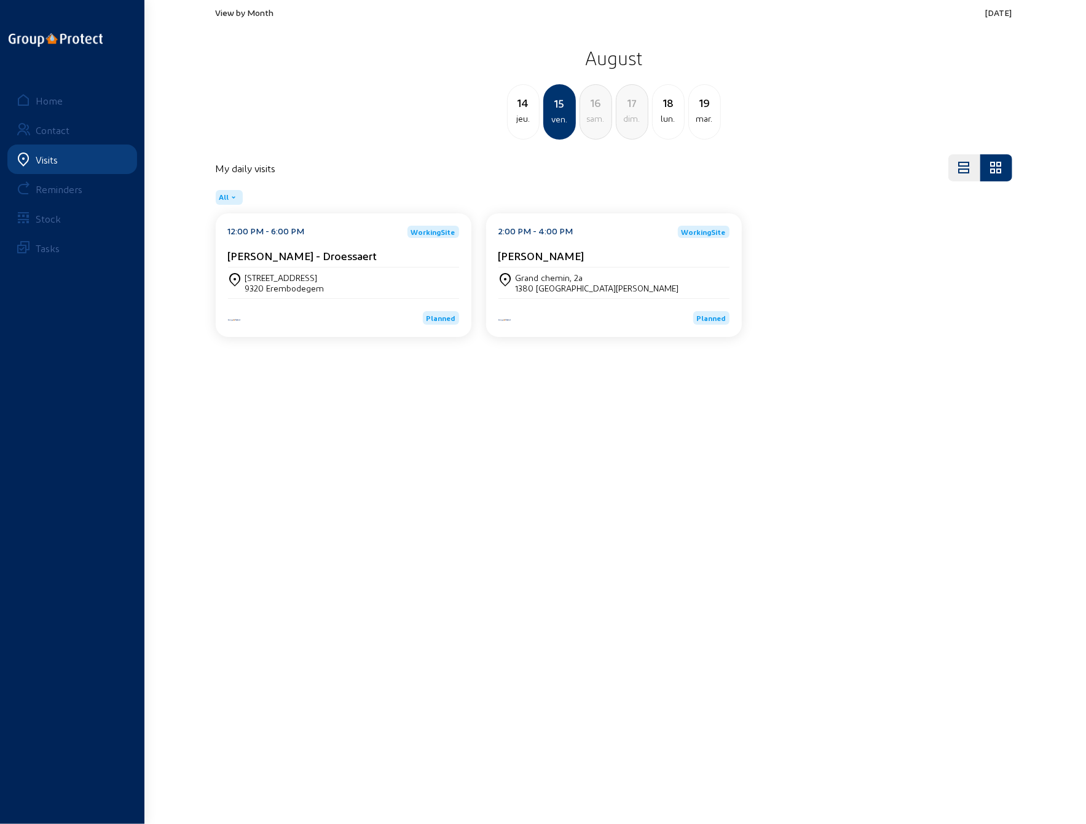
click at [546, 282] on div "Grand chemin, 2a" at bounding box center [598, 277] width 164 height 10
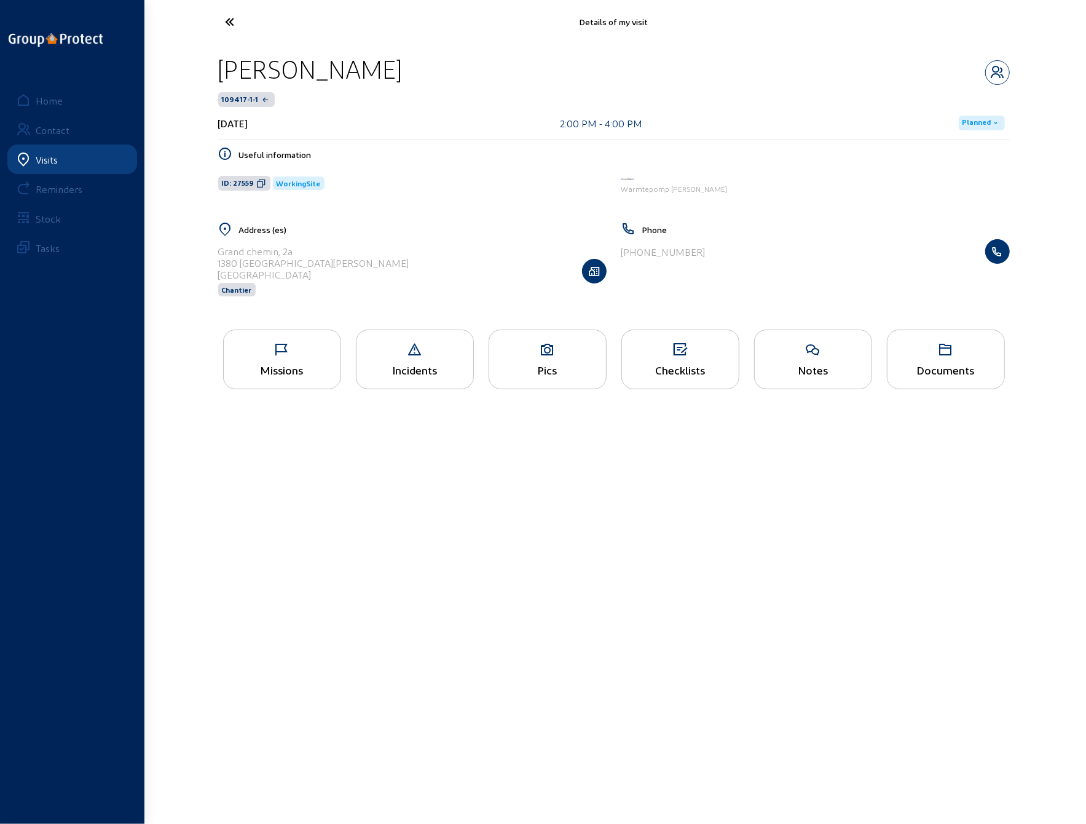
click at [304, 360] on div "Missions" at bounding box center [282, 359] width 118 height 60
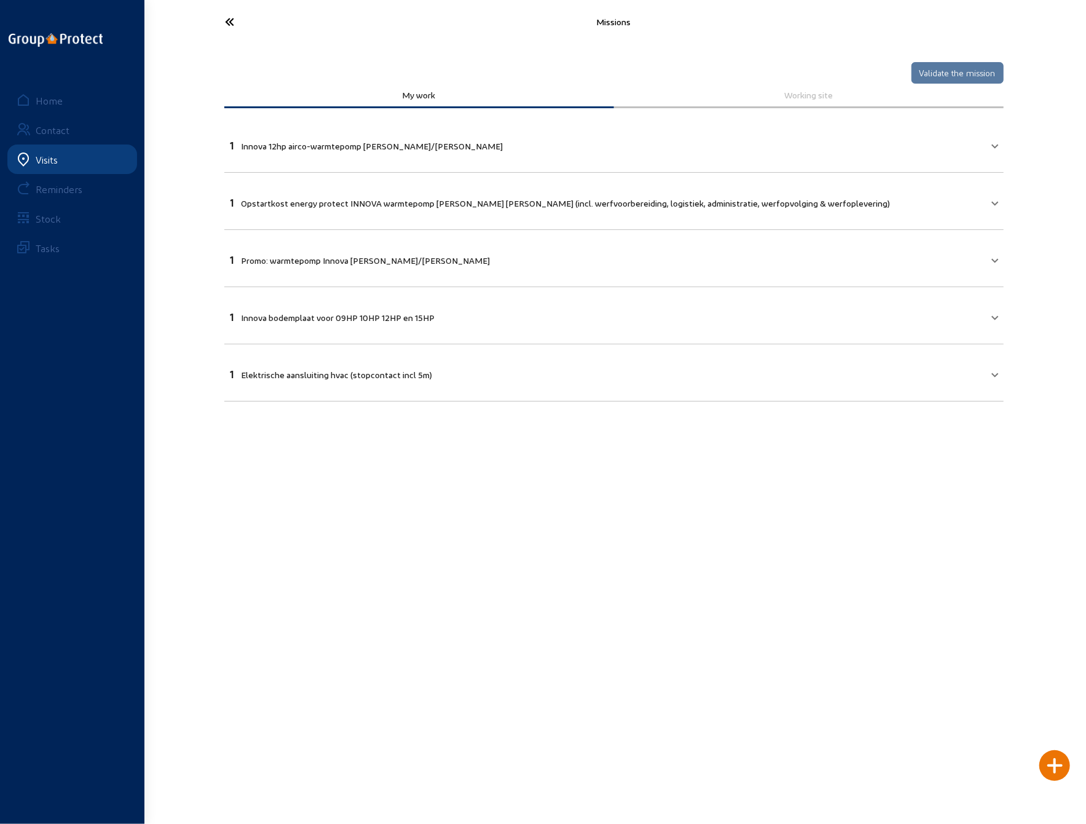
click at [231, 26] on icon at bounding box center [275, 22] width 113 height 22
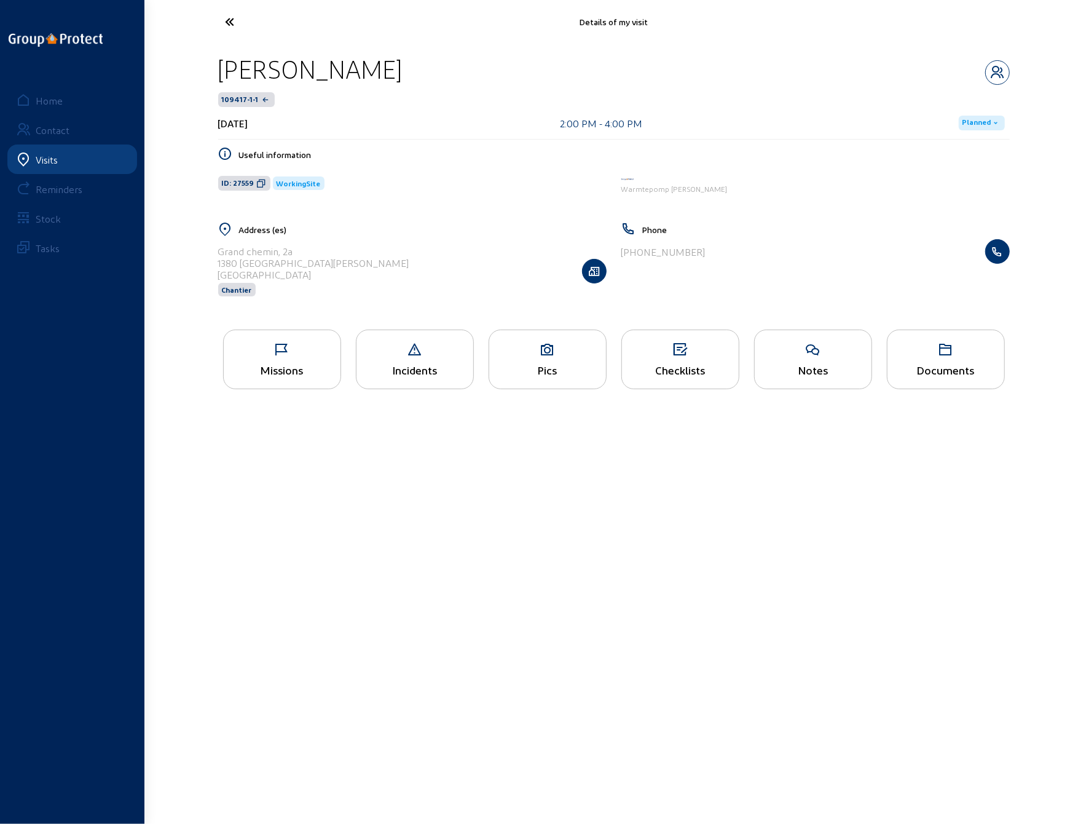
click at [529, 355] on icon at bounding box center [547, 349] width 117 height 15
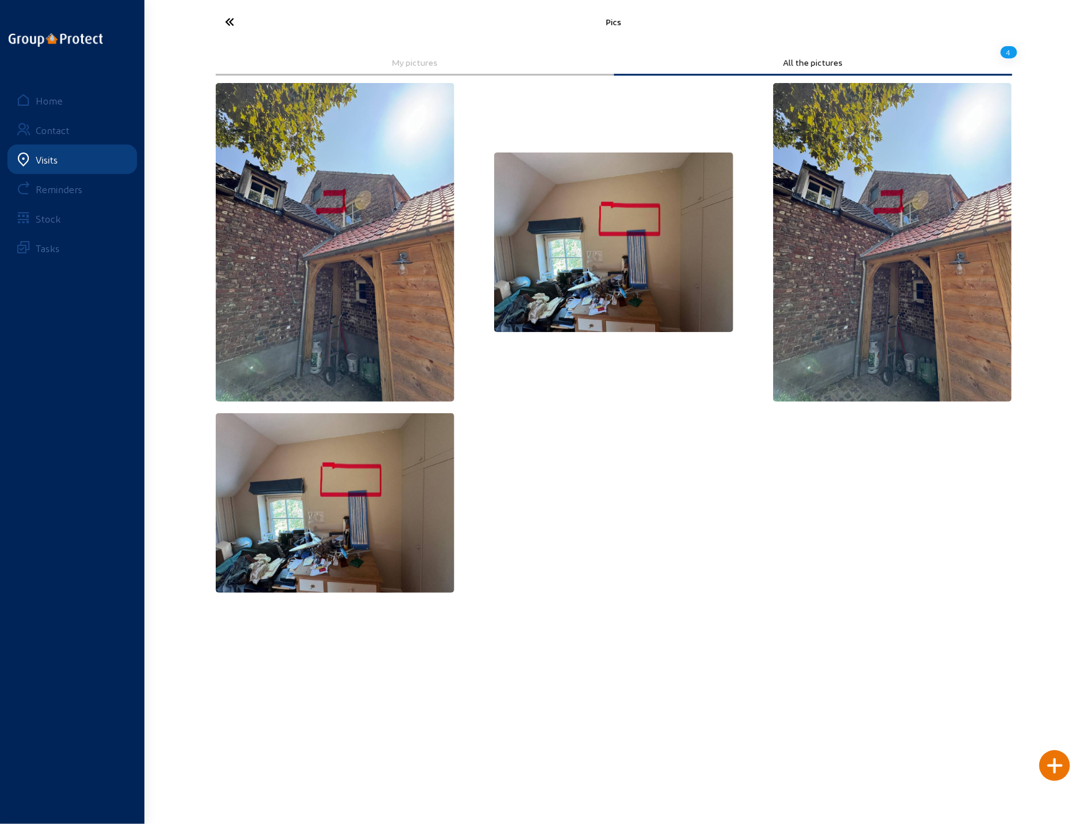
click at [231, 25] on icon at bounding box center [275, 22] width 113 height 22
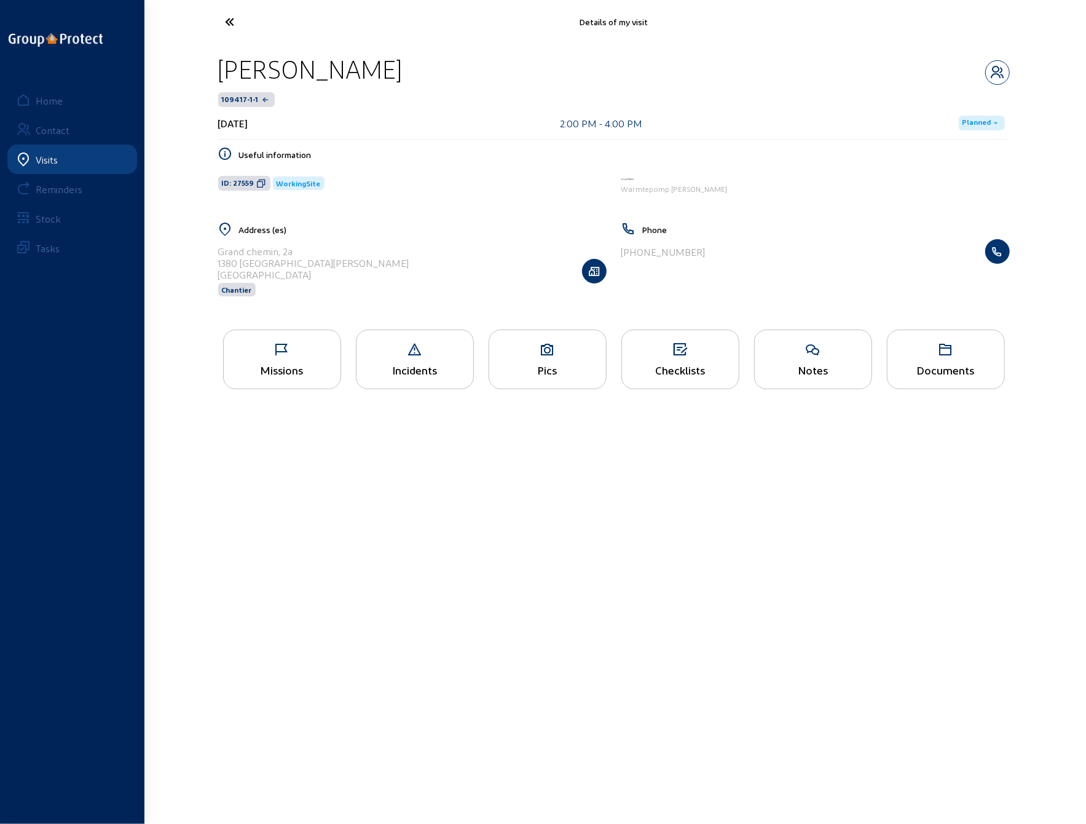
click at [269, 354] on icon at bounding box center [282, 349] width 117 height 15
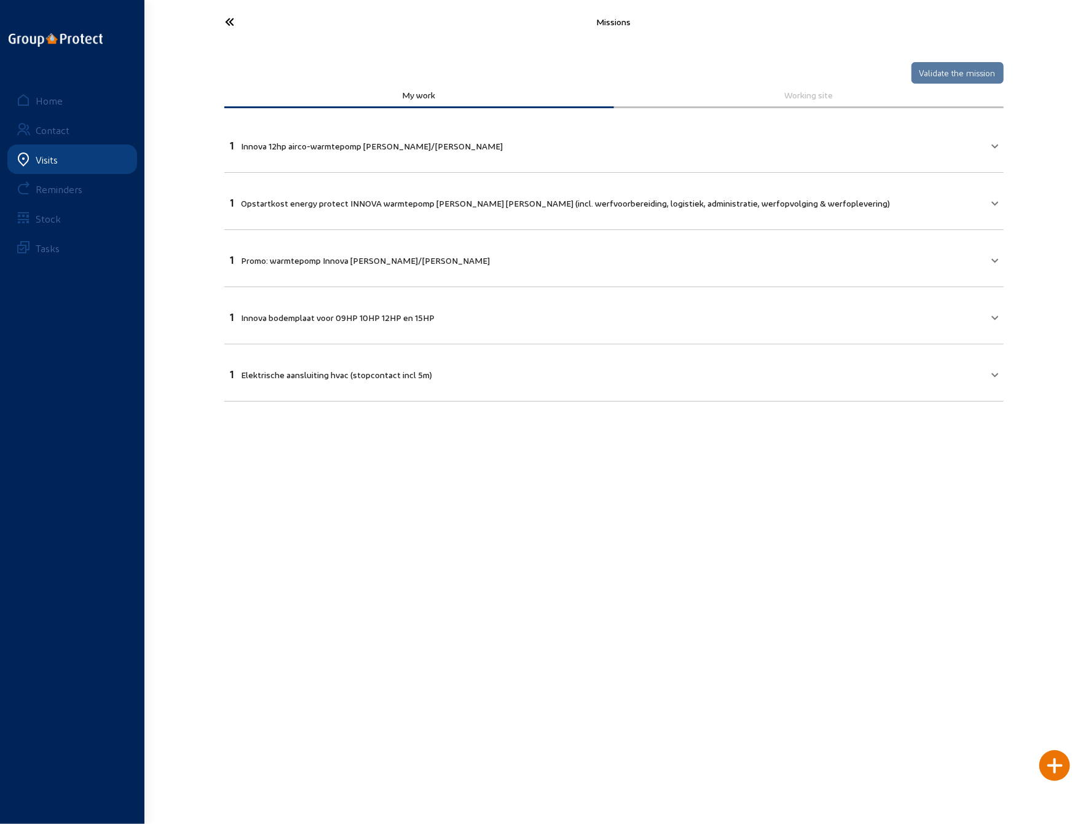
click at [231, 20] on icon at bounding box center [275, 22] width 113 height 22
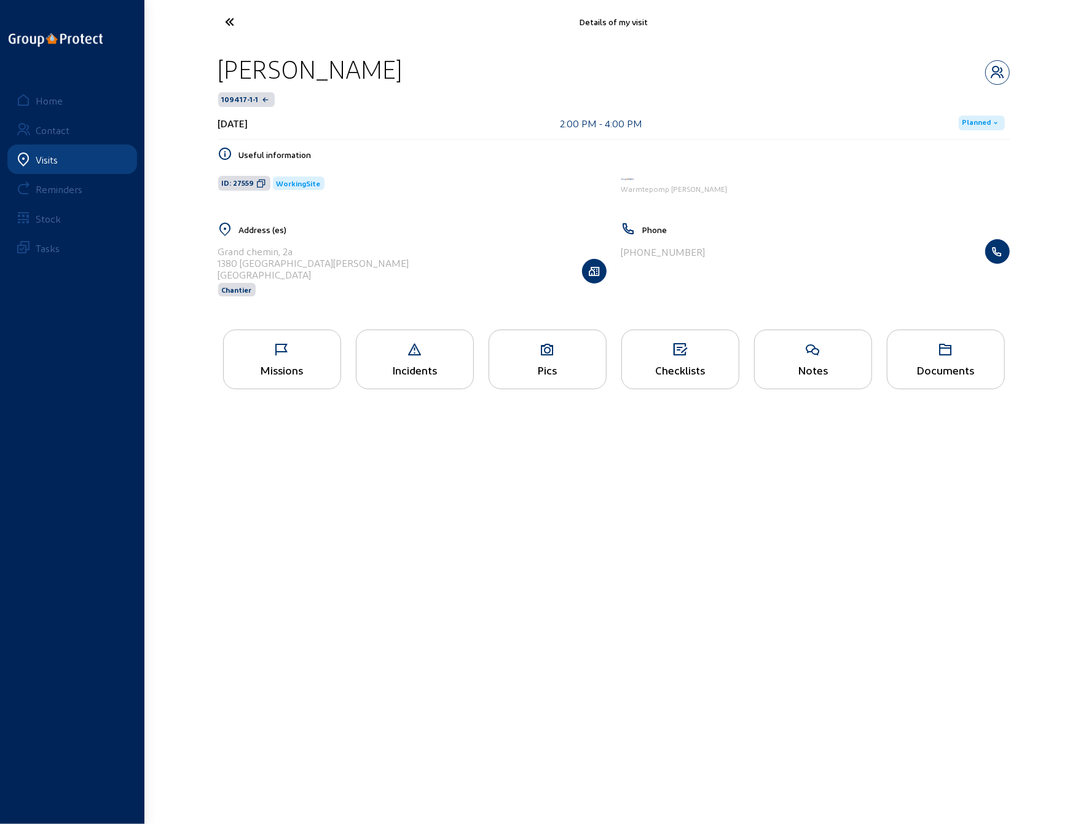
click at [231, 20] on icon at bounding box center [275, 22] width 113 height 22
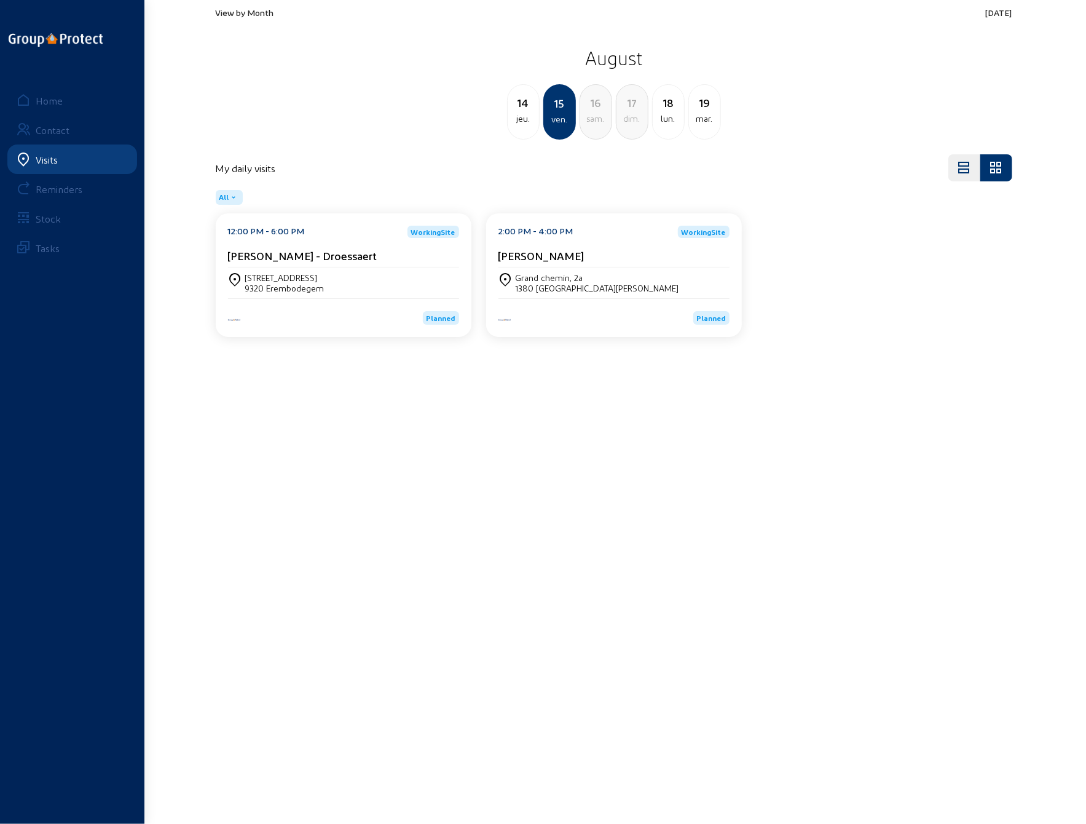
click at [231, 20] on div "View by Month Today August 14 jeu. 15 ven. 16 sam. 17 dim. 18 lun. 19 mar." at bounding box center [614, 73] width 797 height 132
click at [390, 113] on div "14 jeu. 15 ven. 16 sam. 17 dim. 18 lun. 19 mar." at bounding box center [613, 111] width 811 height 55
click at [280, 280] on div "Dreefstraat 34" at bounding box center [284, 277] width 79 height 10
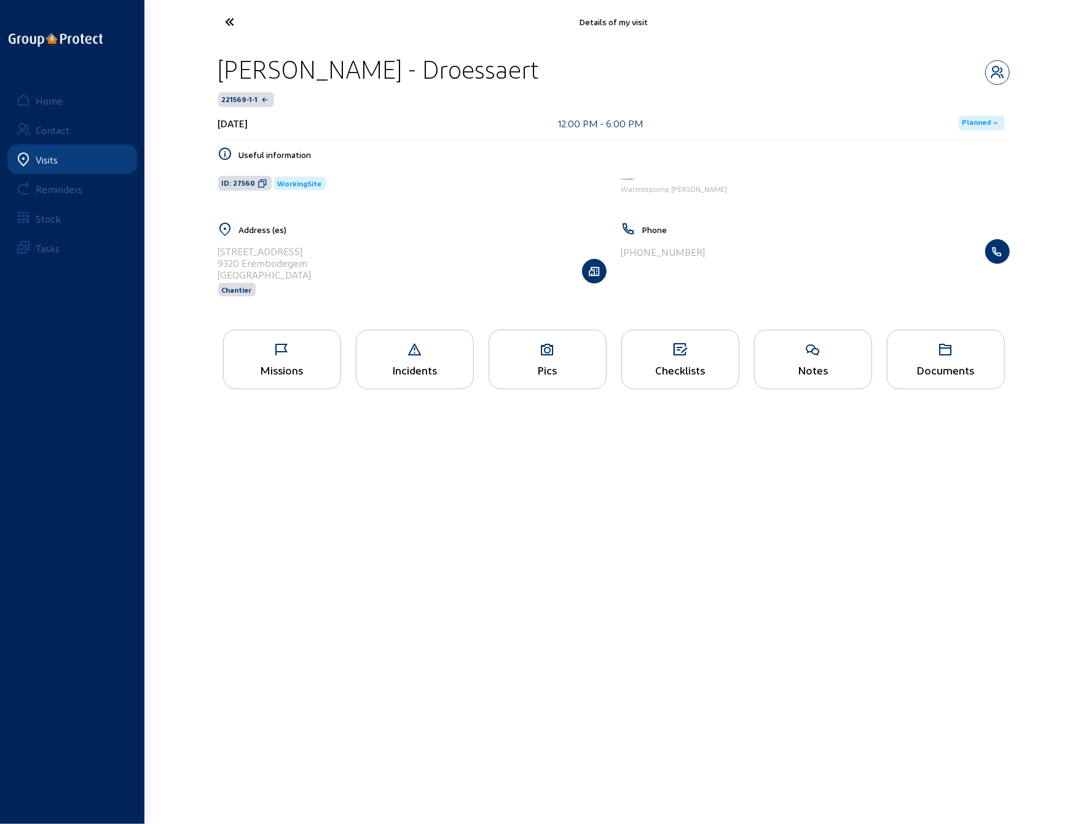
click at [277, 347] on icon at bounding box center [282, 349] width 117 height 15
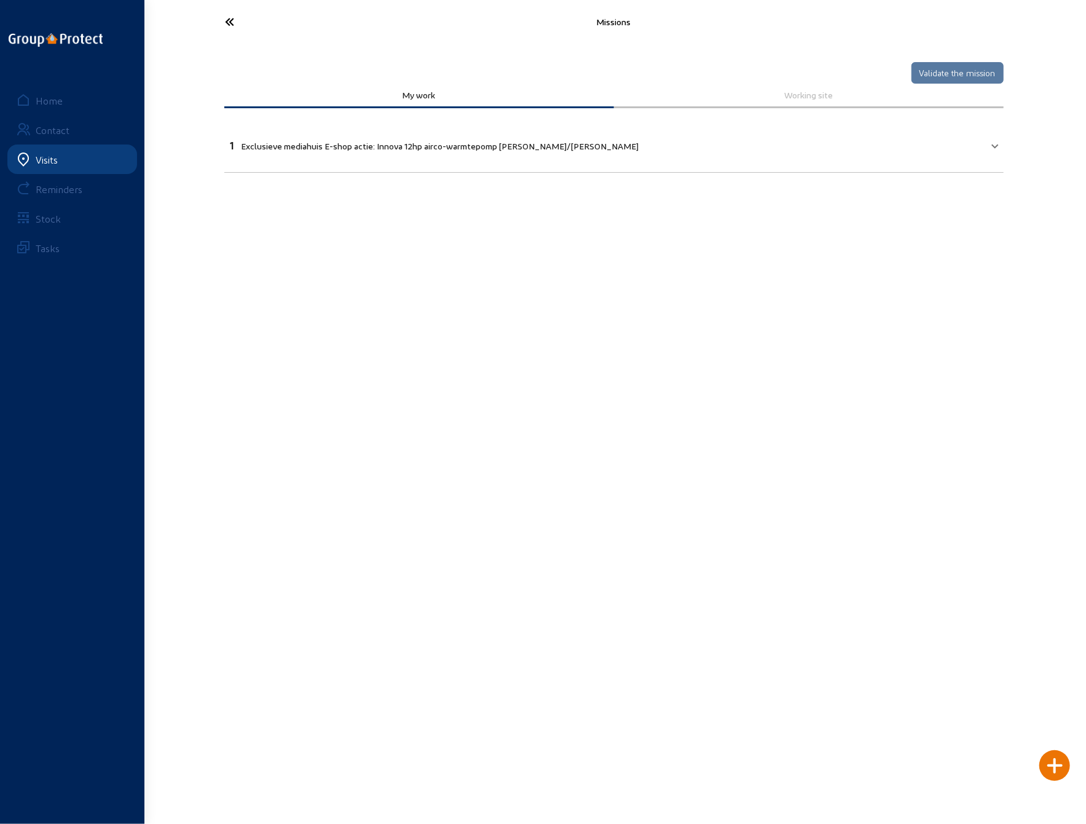
click at [250, 21] on icon at bounding box center [275, 22] width 113 height 22
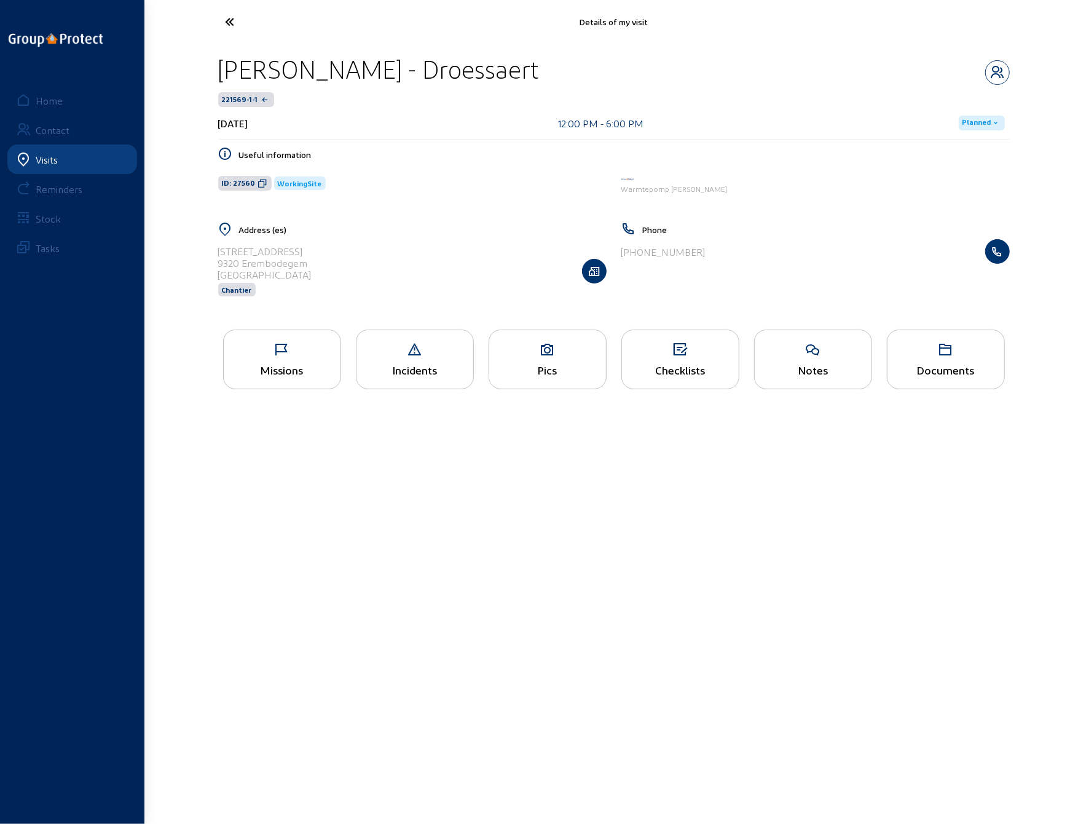
click at [545, 349] on icon at bounding box center [547, 349] width 117 height 15
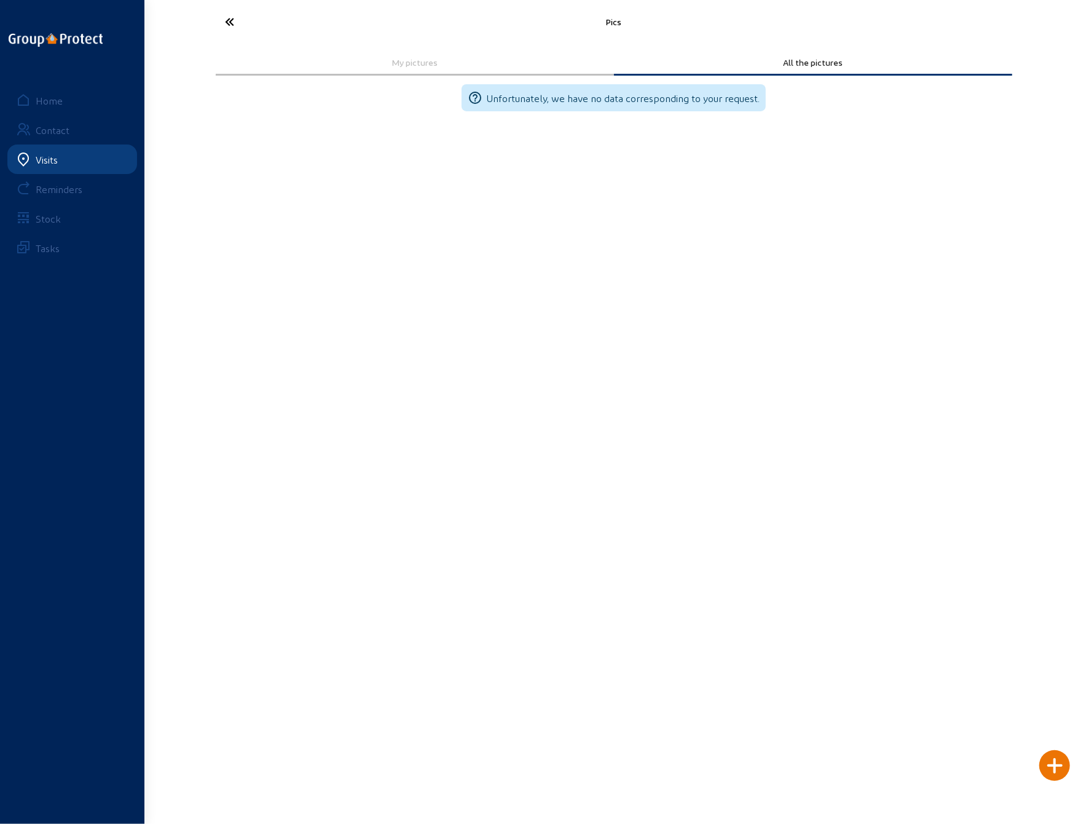
click at [227, 16] on icon at bounding box center [275, 22] width 113 height 22
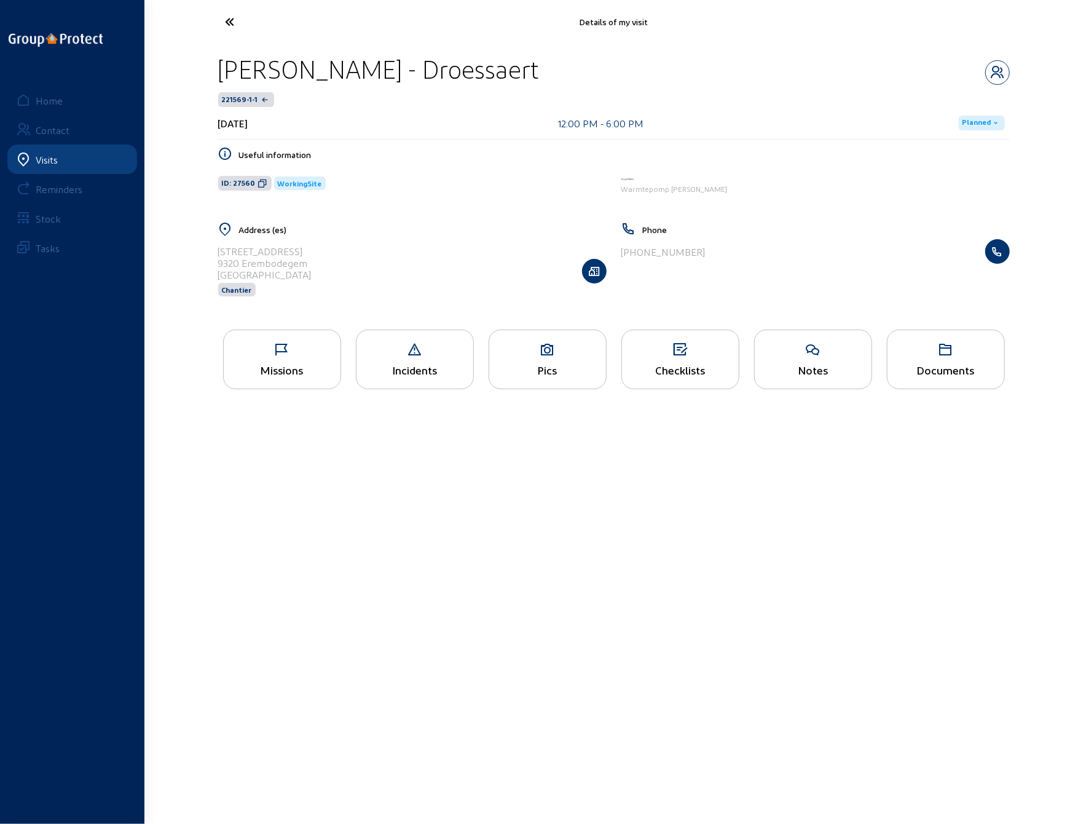
click at [226, 21] on icon at bounding box center [275, 22] width 113 height 22
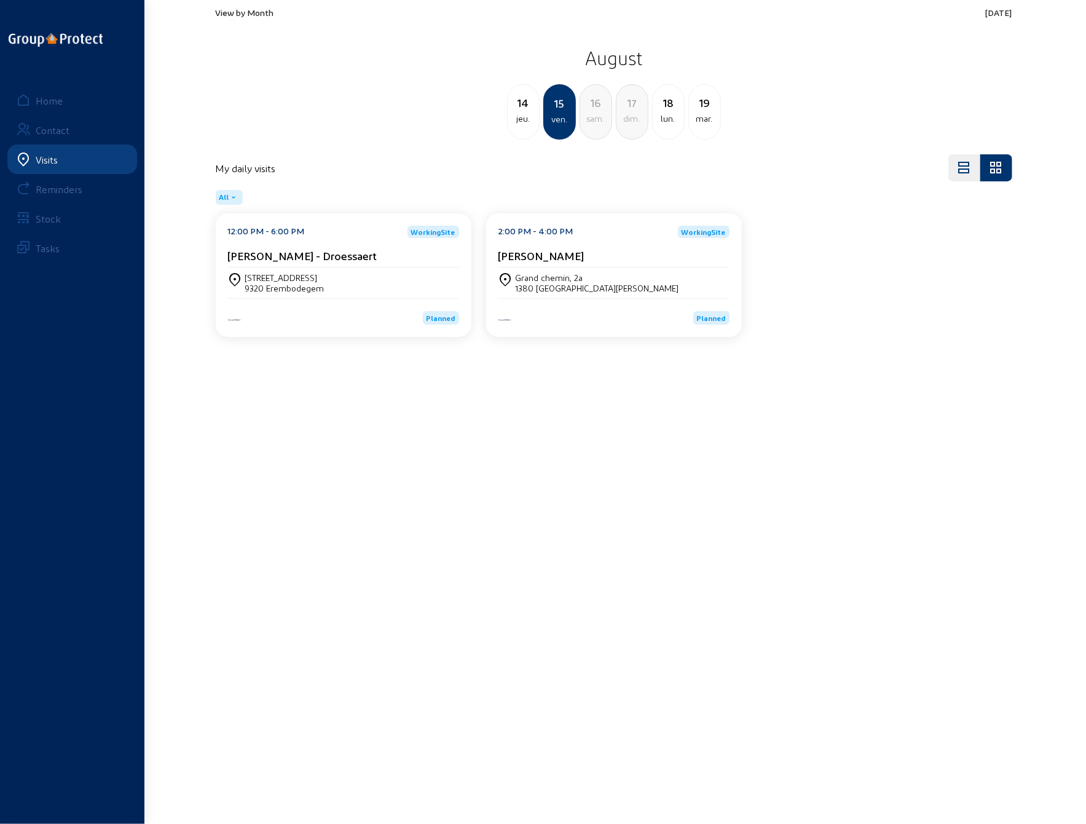
click at [819, 544] on main "View by Month Today August 14 jeu. 15 ven. 16 sam. 17 dim. 18 lun. 19 mar. My d…" at bounding box center [543, 393] width 1086 height 787
click at [918, 452] on main "View by Month Today August 14 jeu. 15 ven. 16 sam. 17 dim. 18 lun. 19 mar. My d…" at bounding box center [543, 393] width 1086 height 787
click at [523, 113] on div "jeu." at bounding box center [523, 118] width 31 height 15
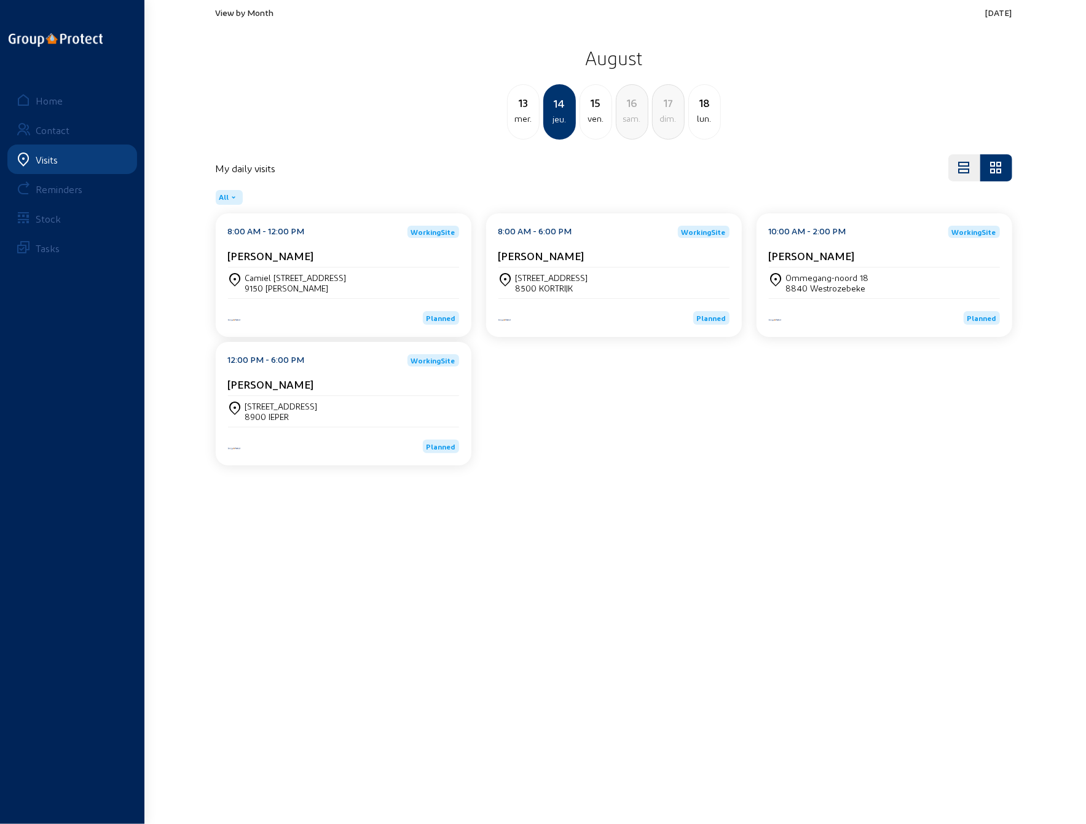
click at [513, 114] on div "mer." at bounding box center [523, 118] width 31 height 15
click at [516, 114] on div "mar." at bounding box center [523, 118] width 31 height 15
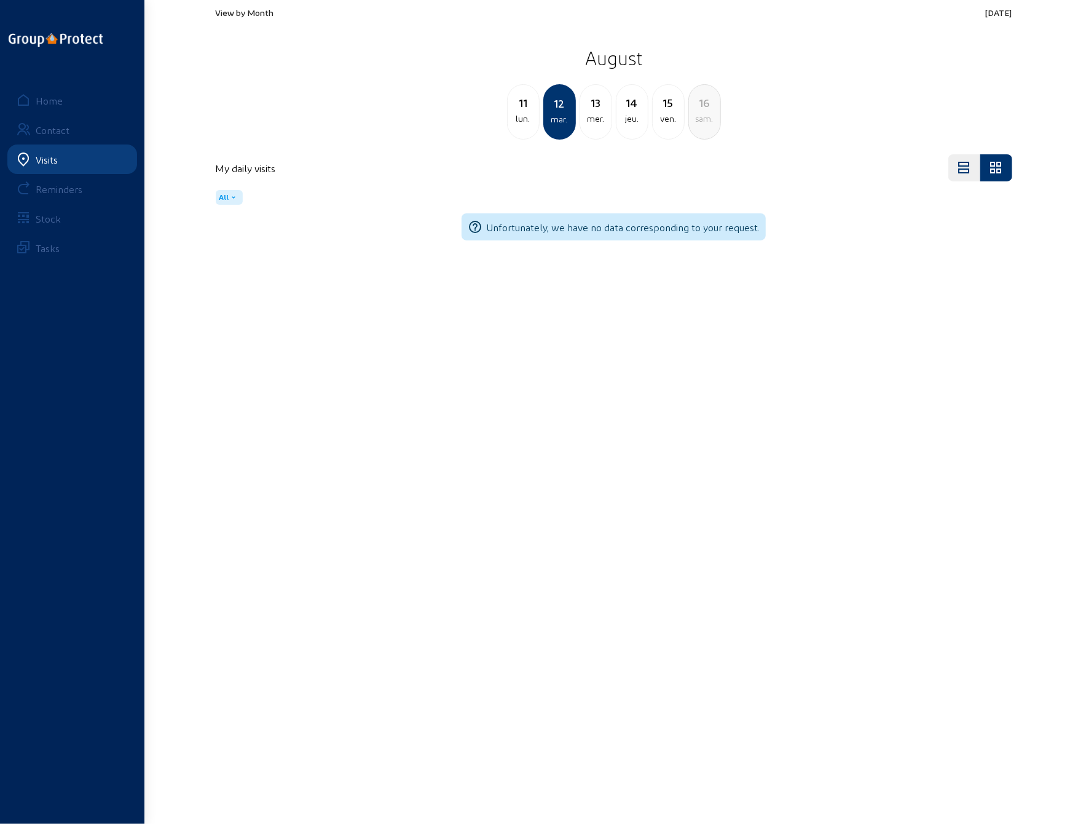
click at [520, 117] on div "lun." at bounding box center [523, 118] width 31 height 15
